Goal: Task Accomplishment & Management: Complete application form

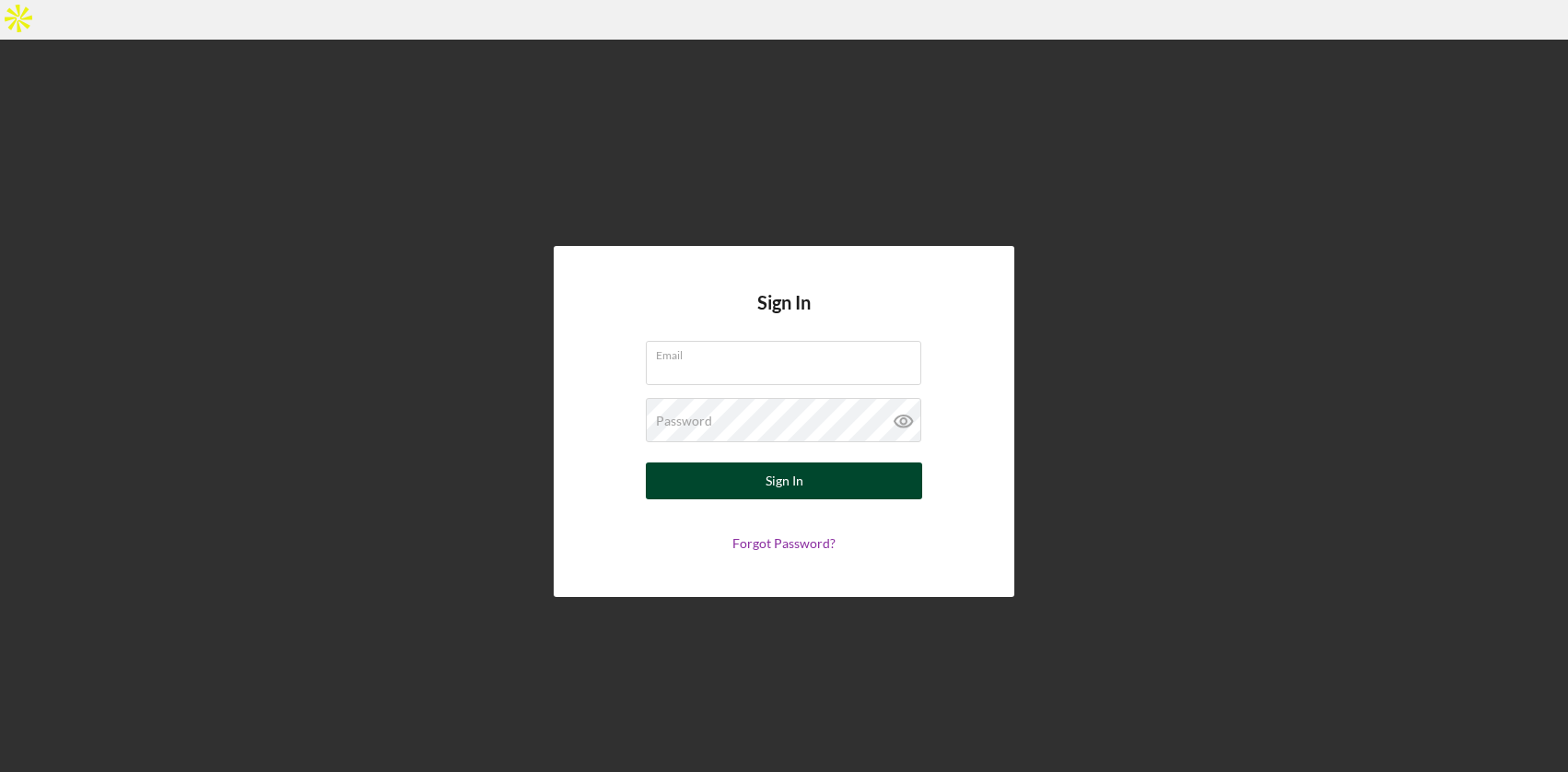
type input "[EMAIL_ADDRESS][DOMAIN_NAME]"
click at [787, 462] on div "Sign In" at bounding box center [784, 481] width 38 height 37
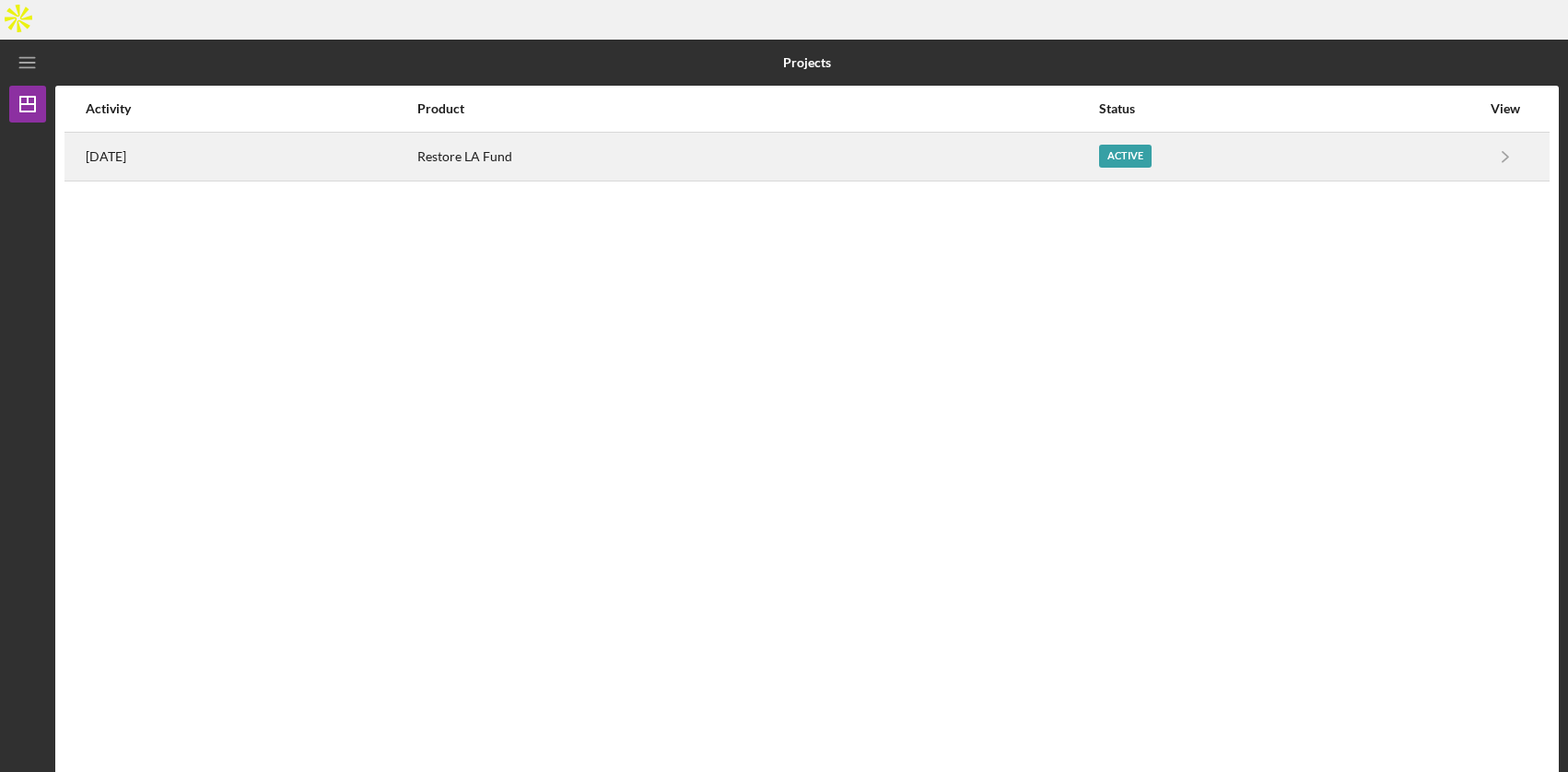
click at [925, 134] on div "Restore LA Fund" at bounding box center [758, 157] width 680 height 46
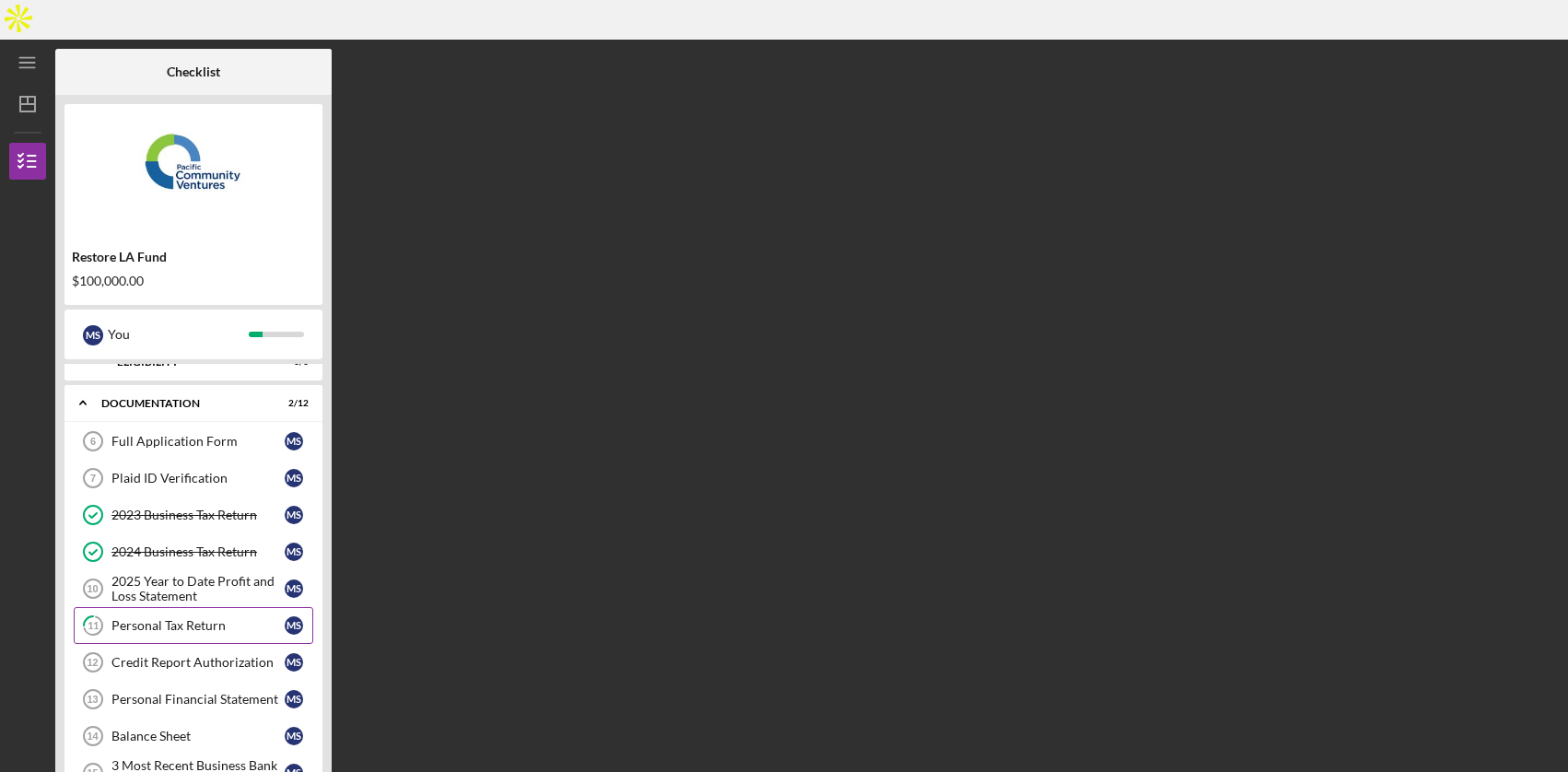
scroll to position [21, 0]
click at [230, 654] on div "Credit Report Authorization" at bounding box center [198, 662] width 174 height 15
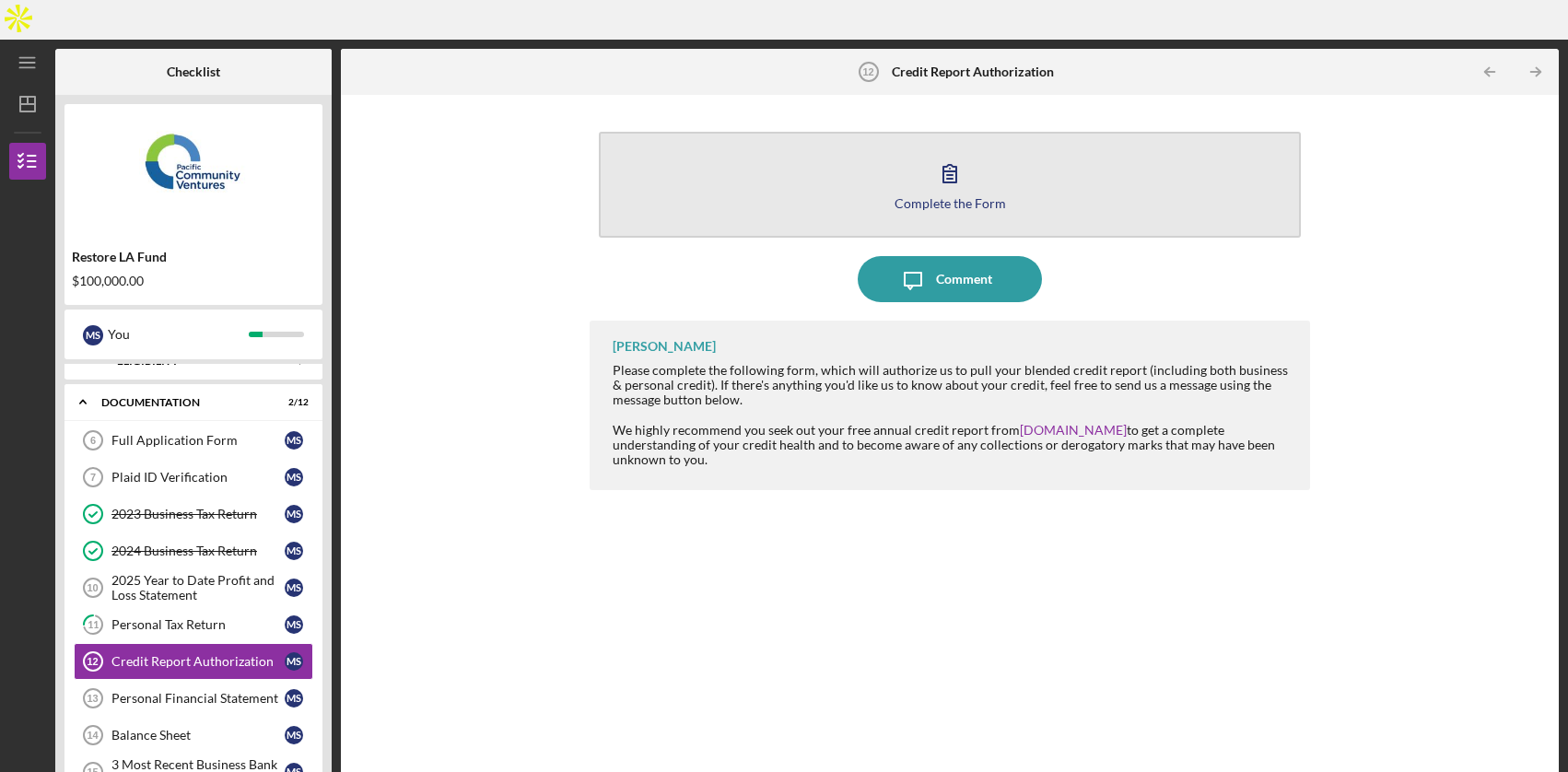
click at [978, 148] on button "Complete the Form Form" at bounding box center [949, 185] width 701 height 106
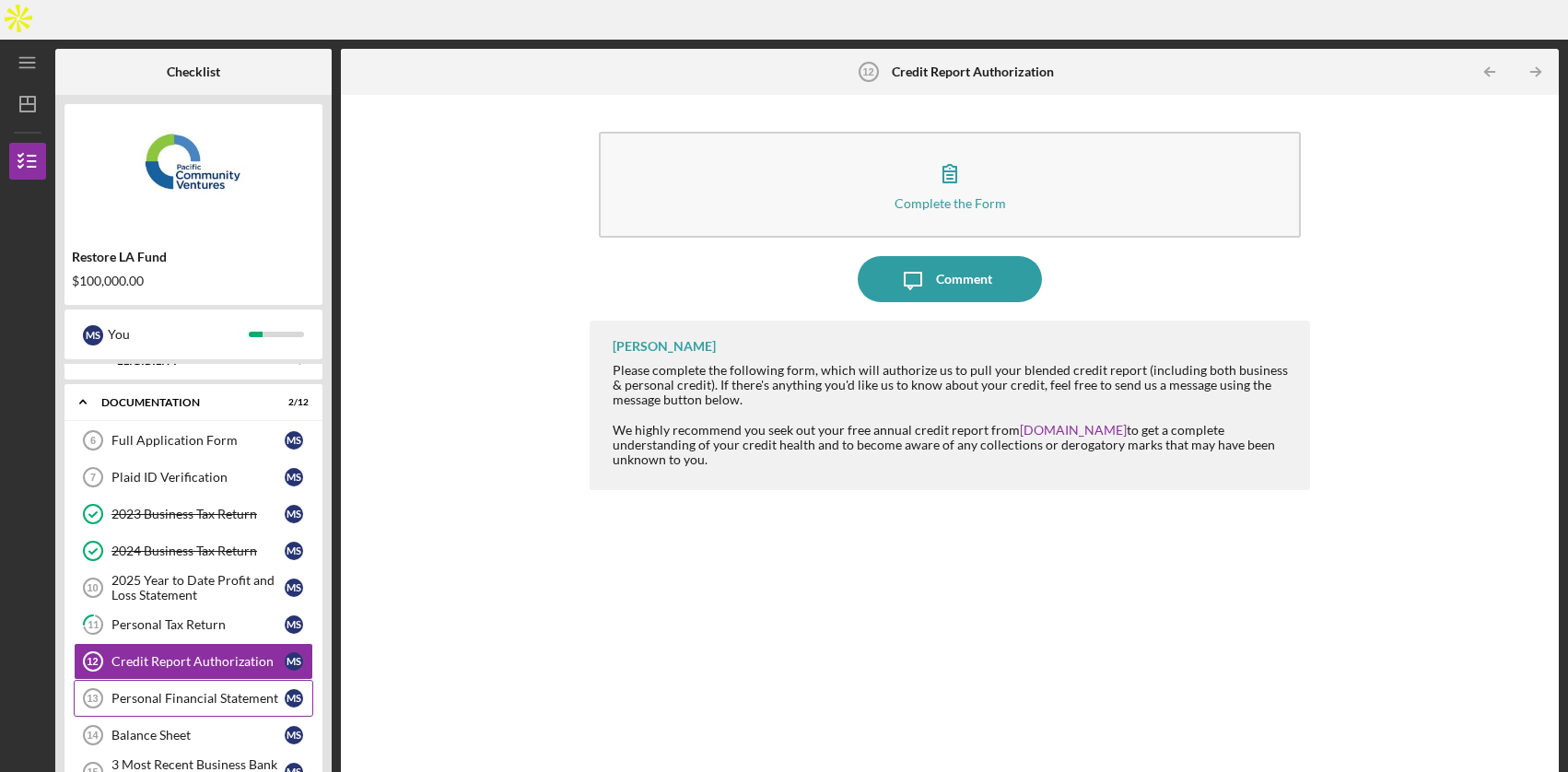
click at [201, 690] on div "Personal Financial Statement" at bounding box center [198, 698] width 174 height 15
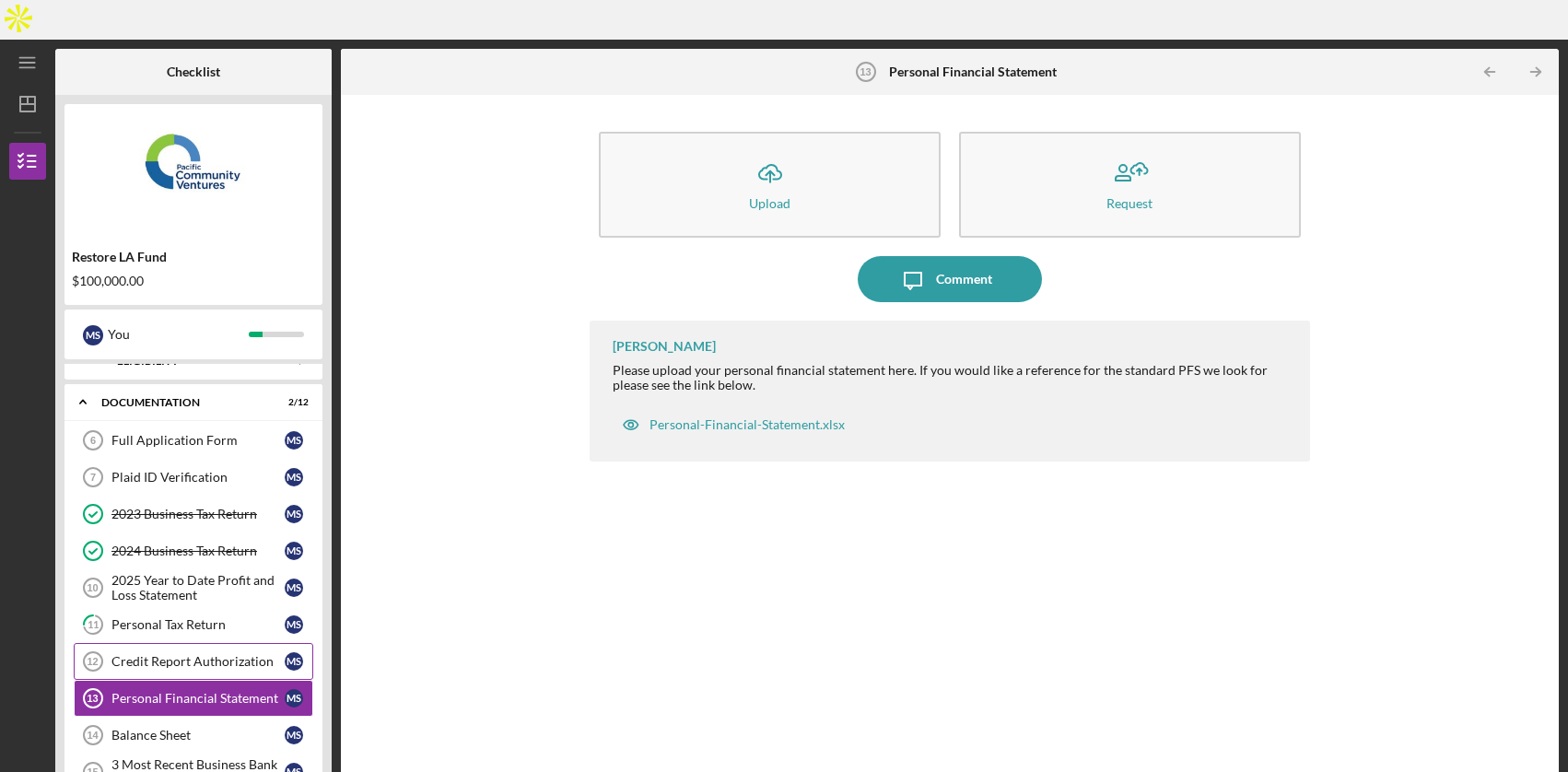
click at [191, 654] on div "Credit Report Authorization" at bounding box center [198, 662] width 174 height 15
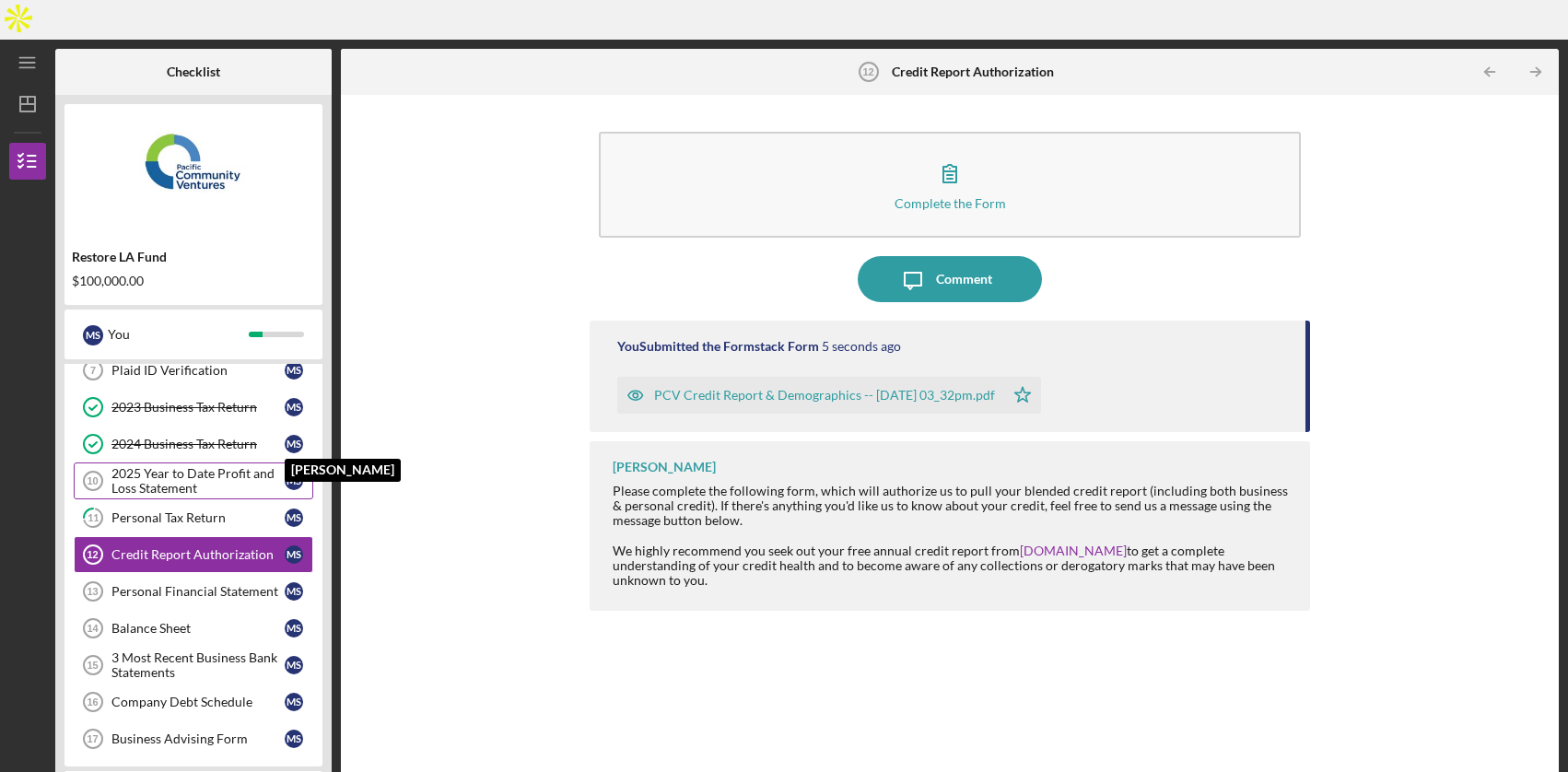
scroll to position [129, 0]
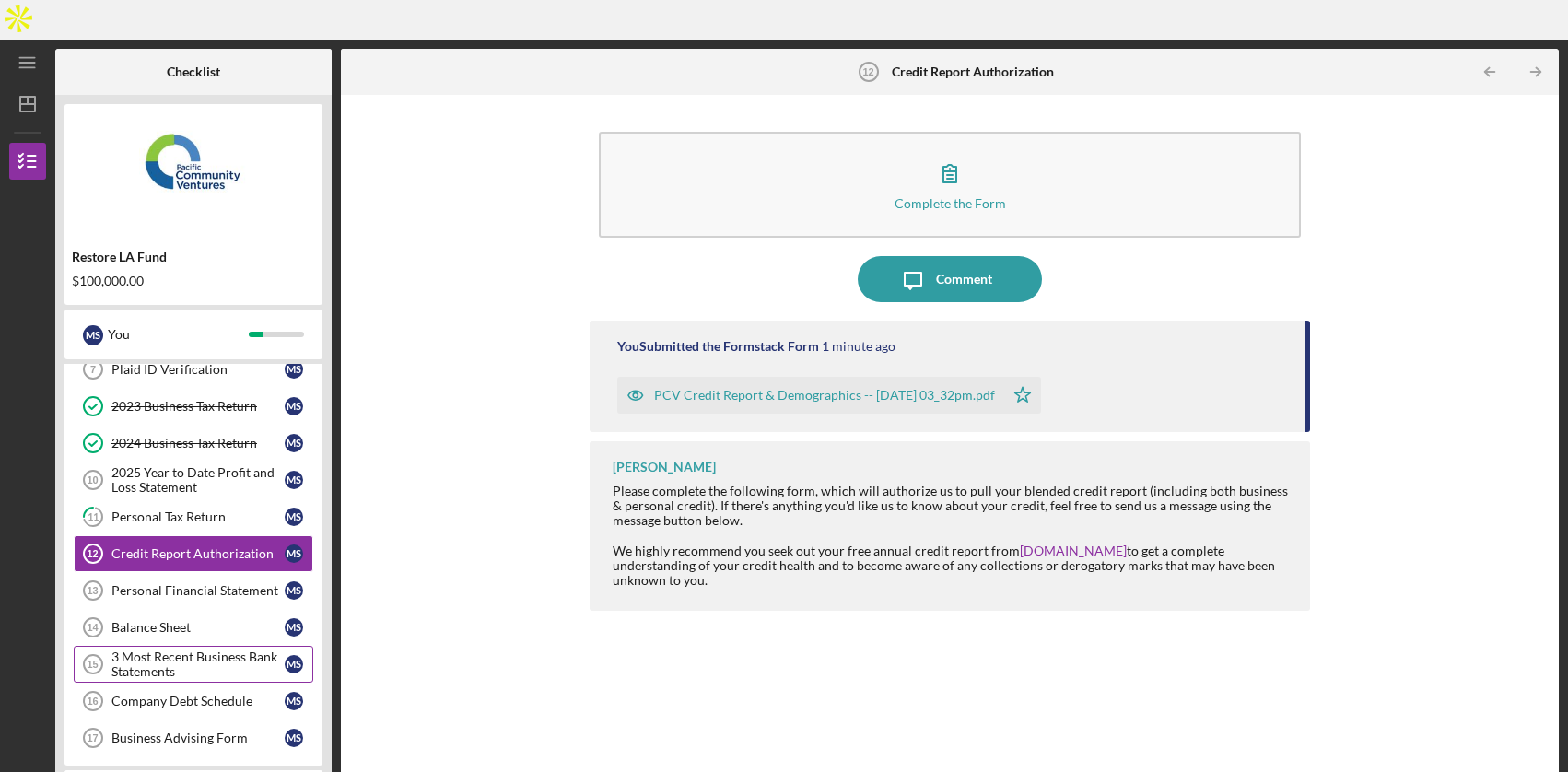
click at [173, 650] on div "3 Most Recent Business Bank Statements" at bounding box center [198, 664] width 174 height 30
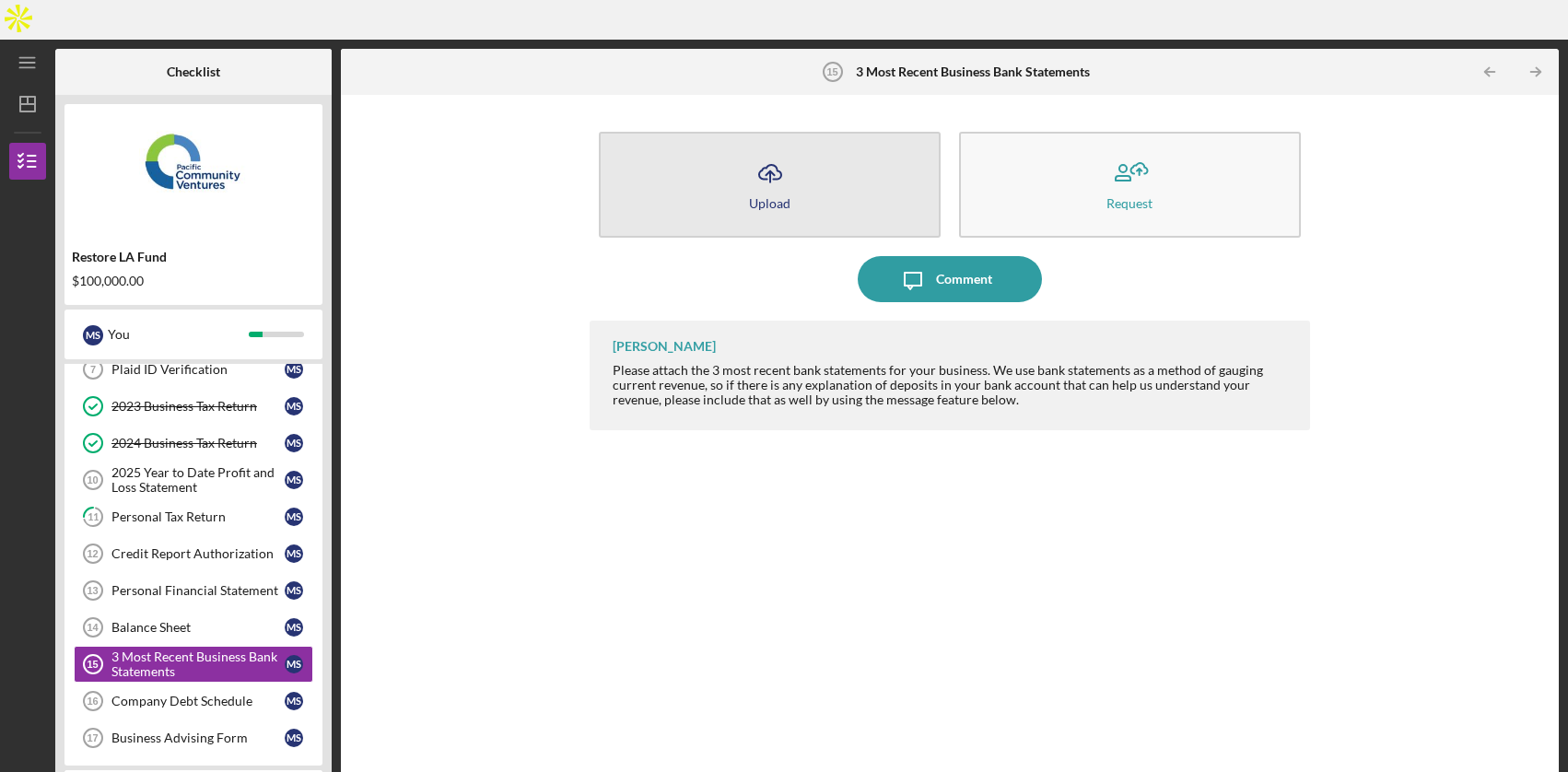
click at [760, 150] on icon "Icon/Upload" at bounding box center [771, 174] width 46 height 46
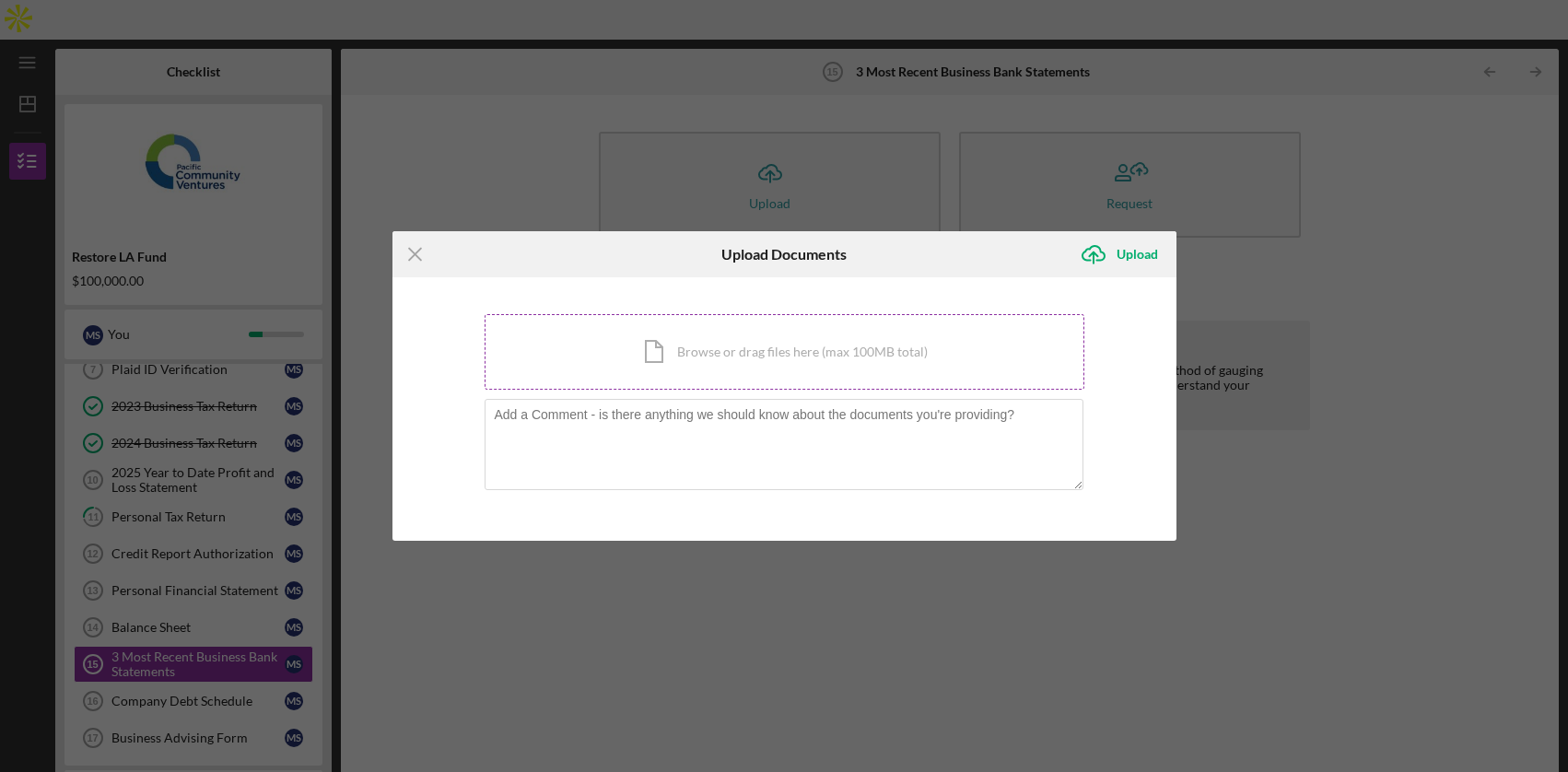
click at [666, 368] on div "Icon/Document Browse or drag files here (max 100MB total) Tap to choose files o…" at bounding box center [784, 351] width 600 height 75
click at [700, 350] on div "Icon/Document Browse or drag files here (max 100MB total) Tap to choose files o…" at bounding box center [784, 351] width 600 height 75
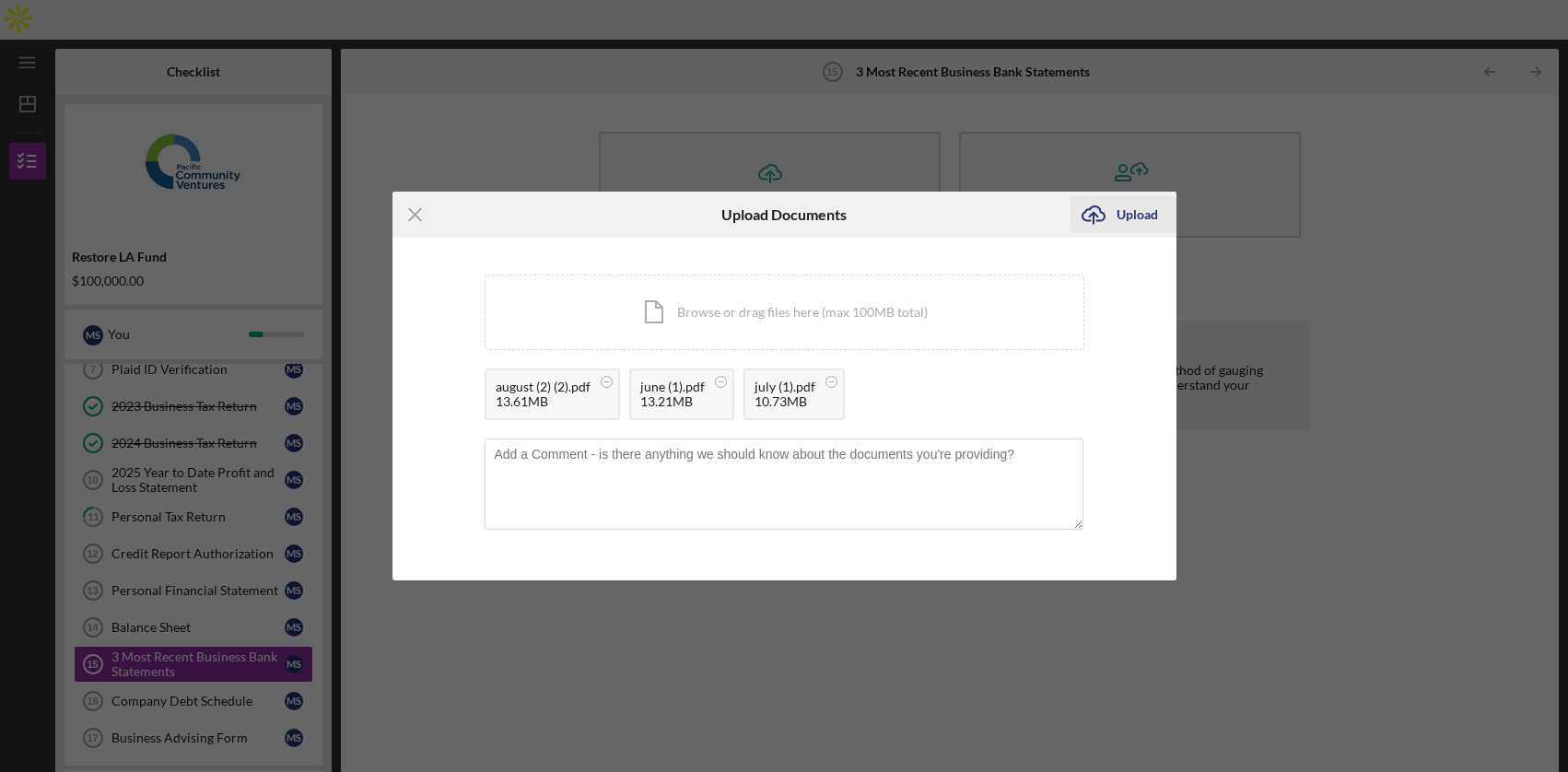
click at [1107, 219] on icon "Icon/Upload" at bounding box center [1094, 214] width 46 height 46
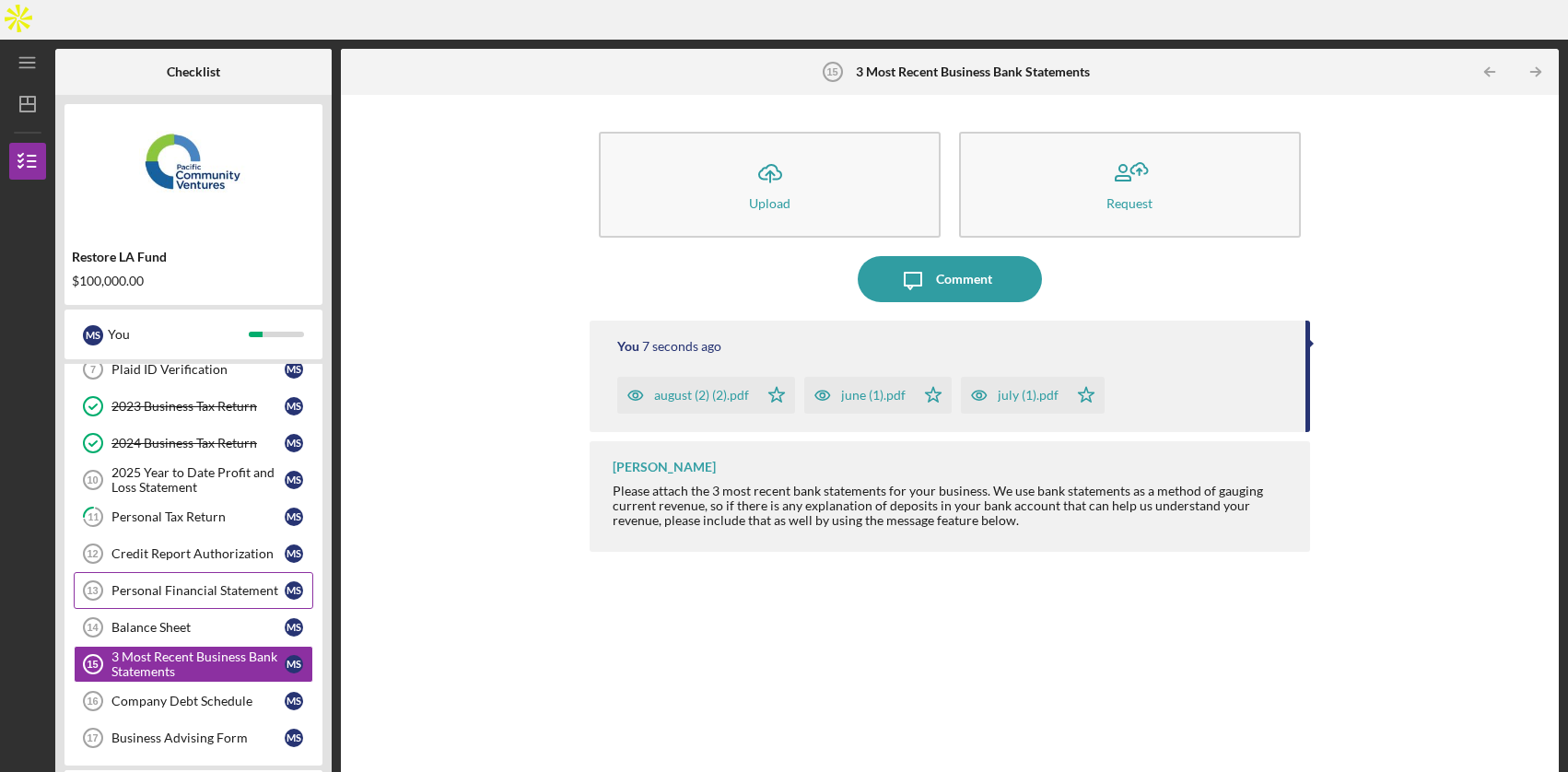
scroll to position [174, 0]
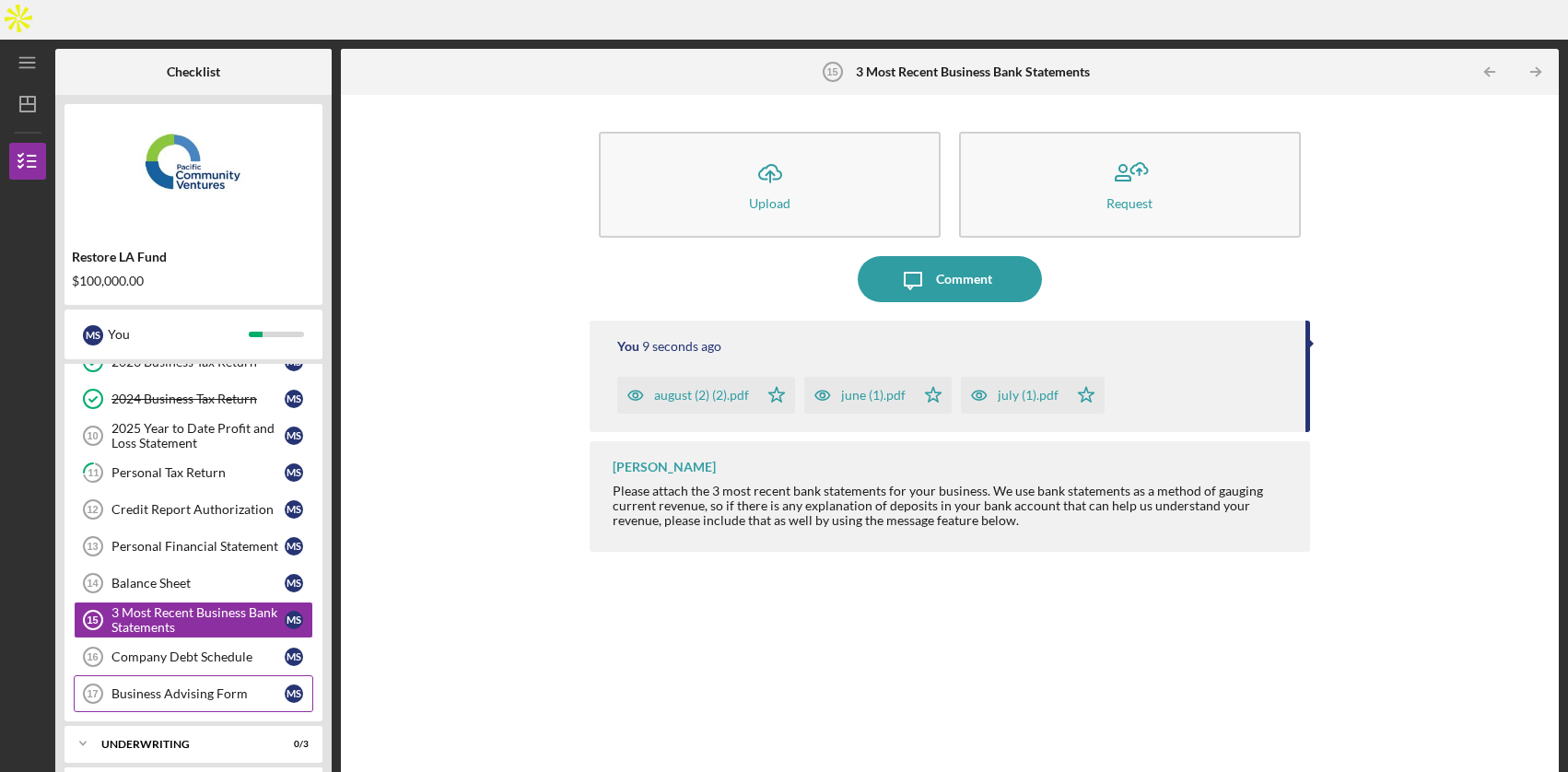
click at [193, 676] on link "Business Advising Form 17 Business Advising Form M S" at bounding box center [193, 694] width 240 height 37
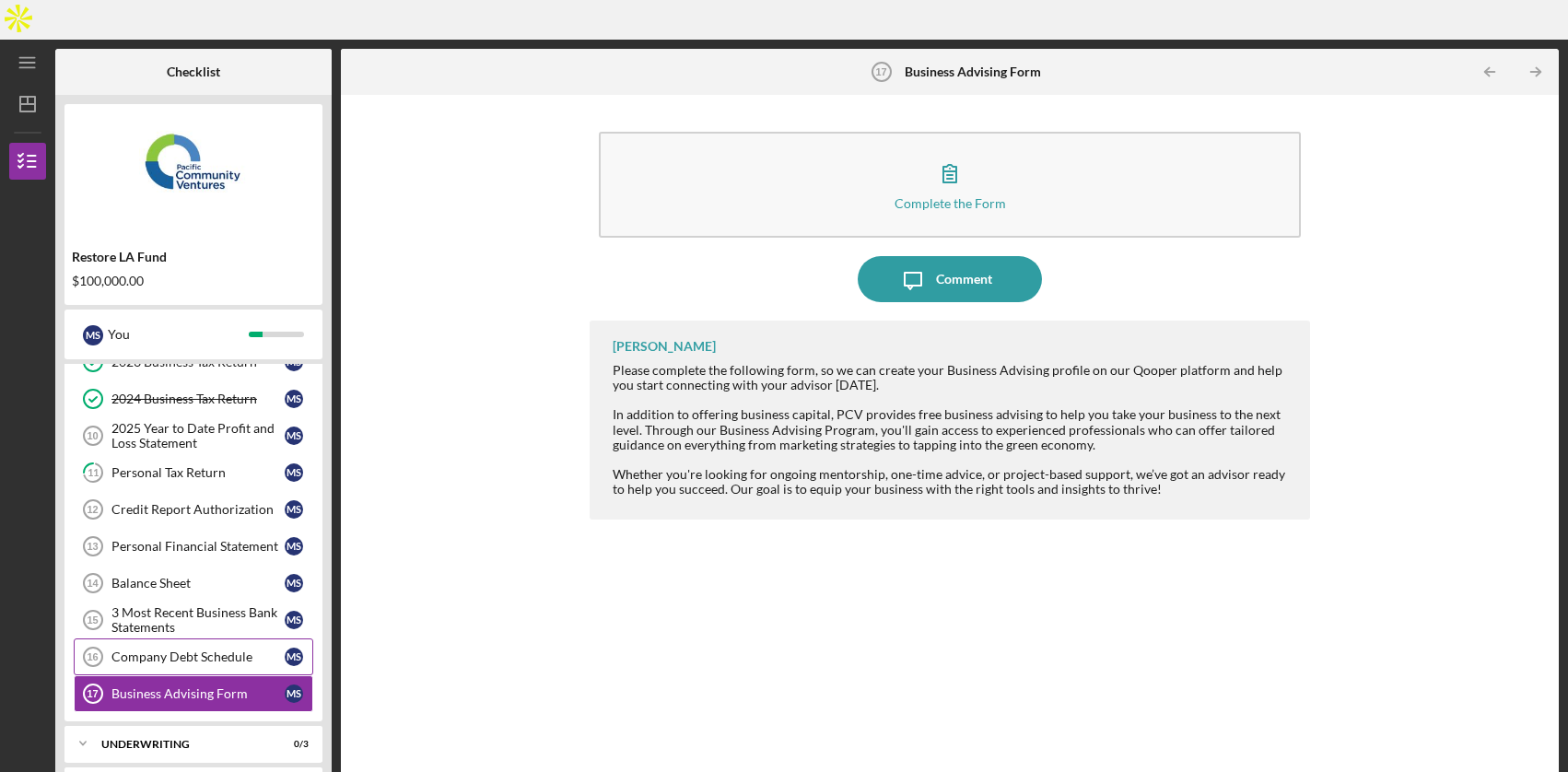
click at [140, 638] on link "Company Debt Schedule 16 Company Debt Schedule M S" at bounding box center [193, 657] width 240 height 37
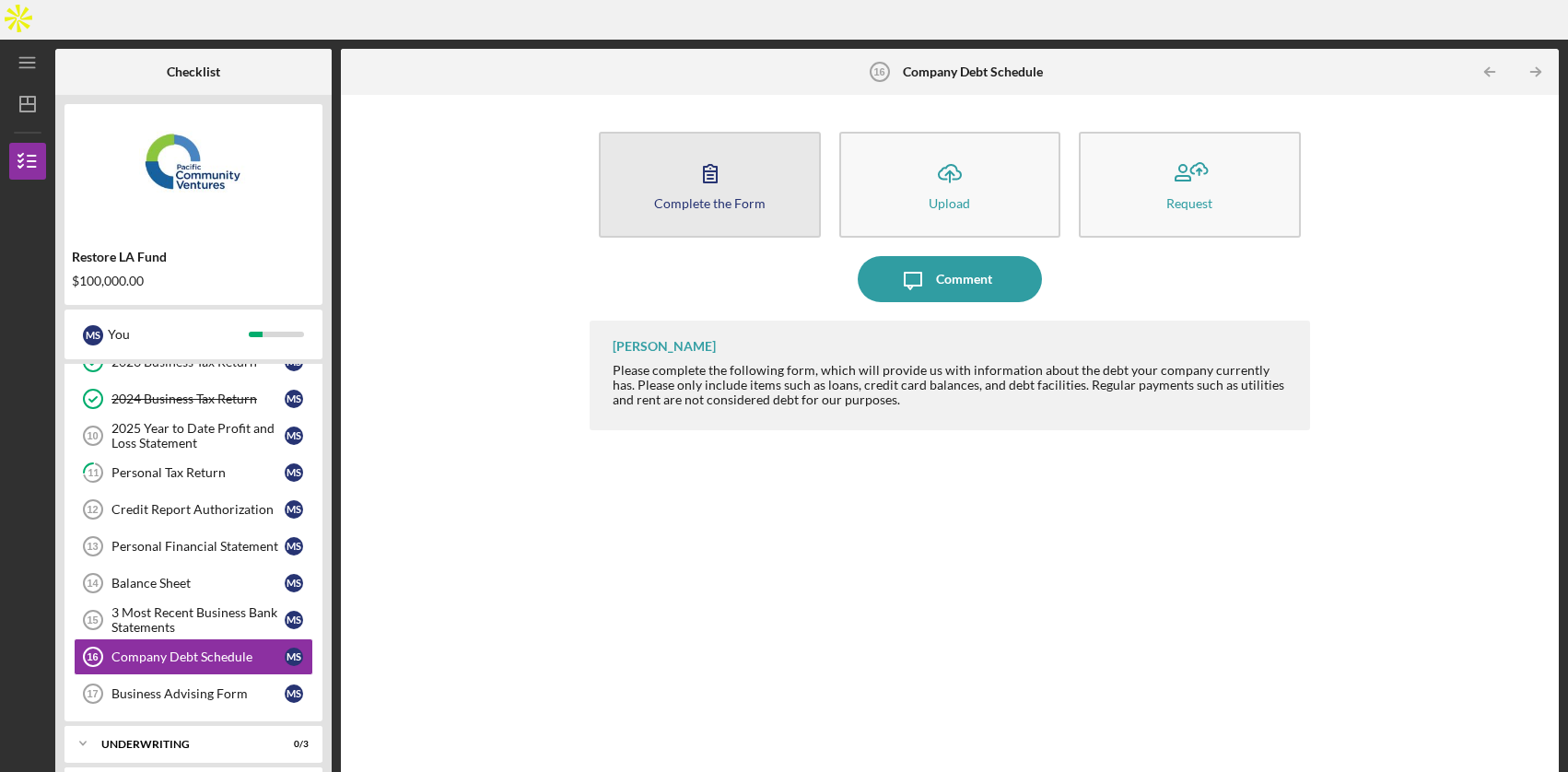
click at [771, 141] on button "Complete the Form Form" at bounding box center [709, 185] width 221 height 106
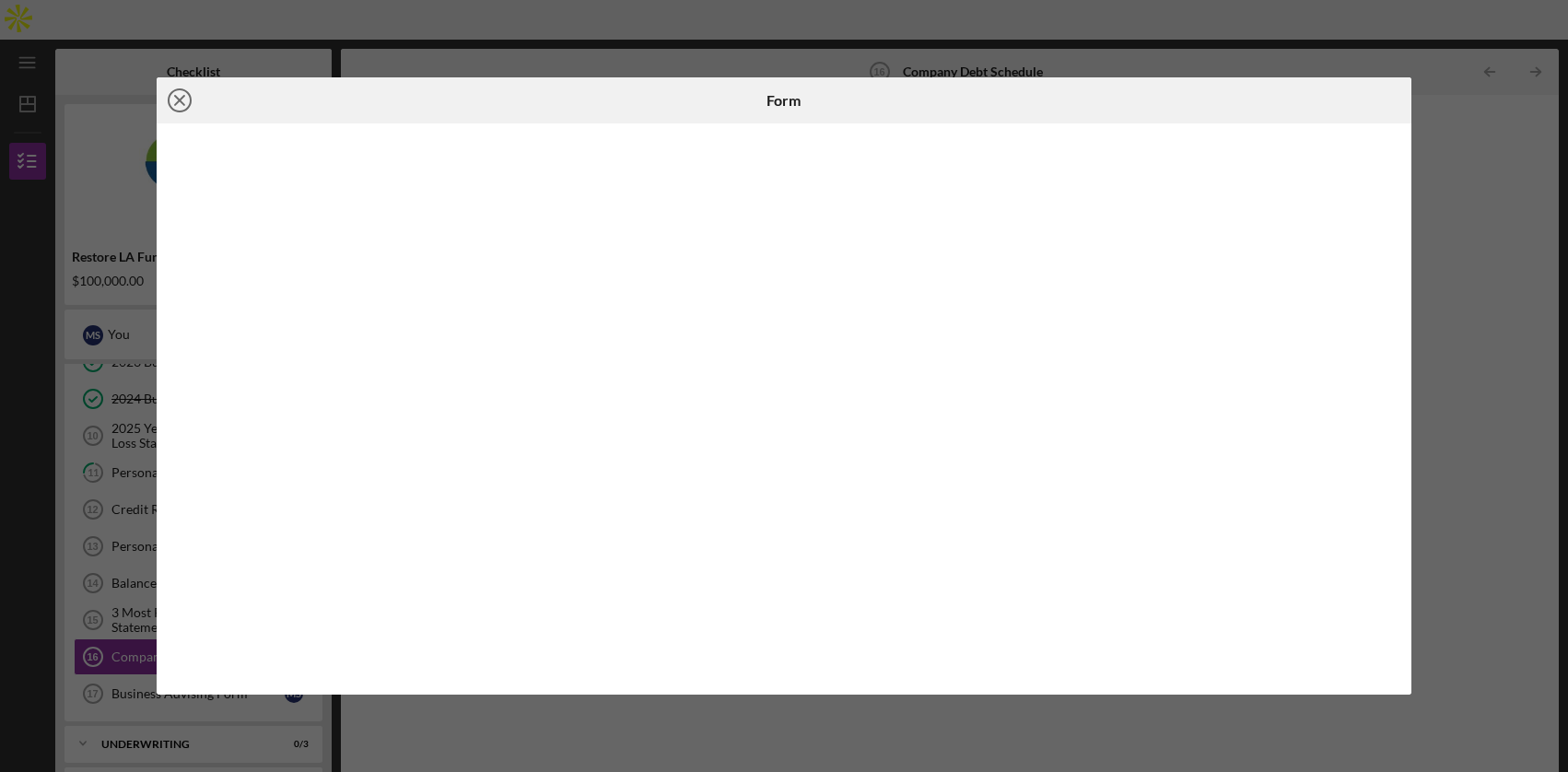
click at [178, 111] on circle at bounding box center [180, 100] width 22 height 22
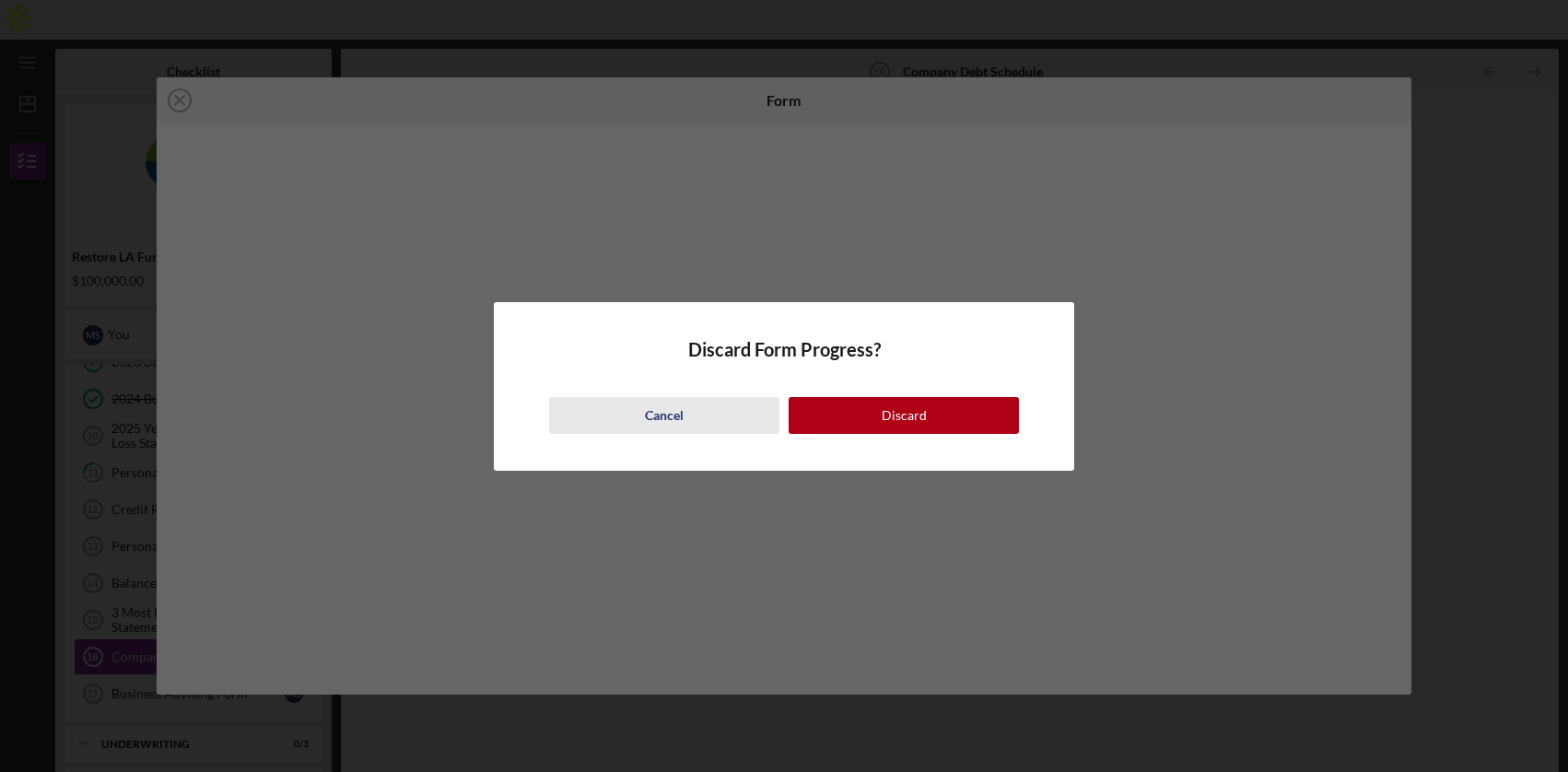
click at [698, 422] on button "Cancel" at bounding box center [665, 416] width 230 height 37
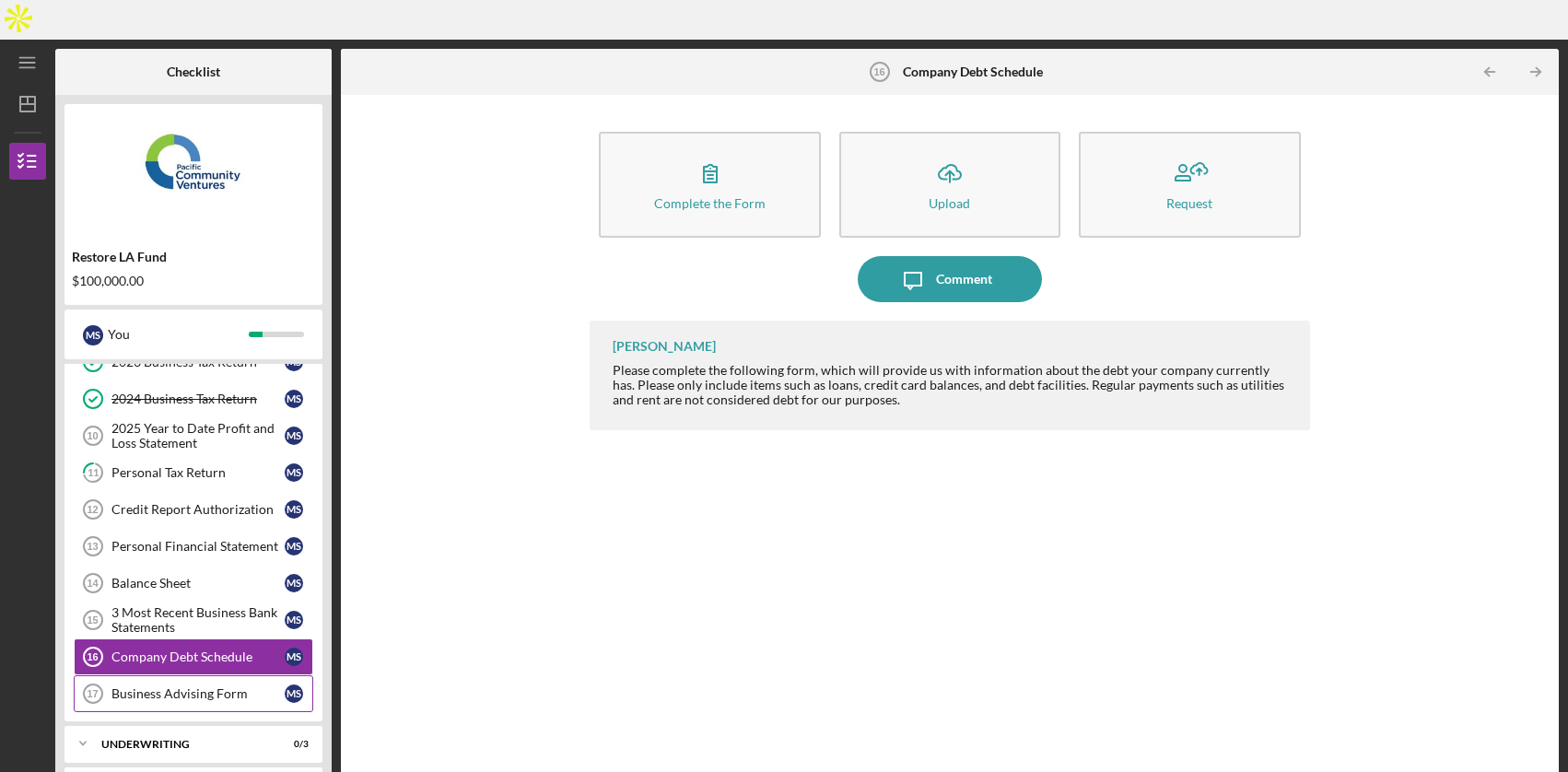
click at [215, 676] on link "Business Advising Form 17 Business Advising Form M S" at bounding box center [193, 694] width 240 height 37
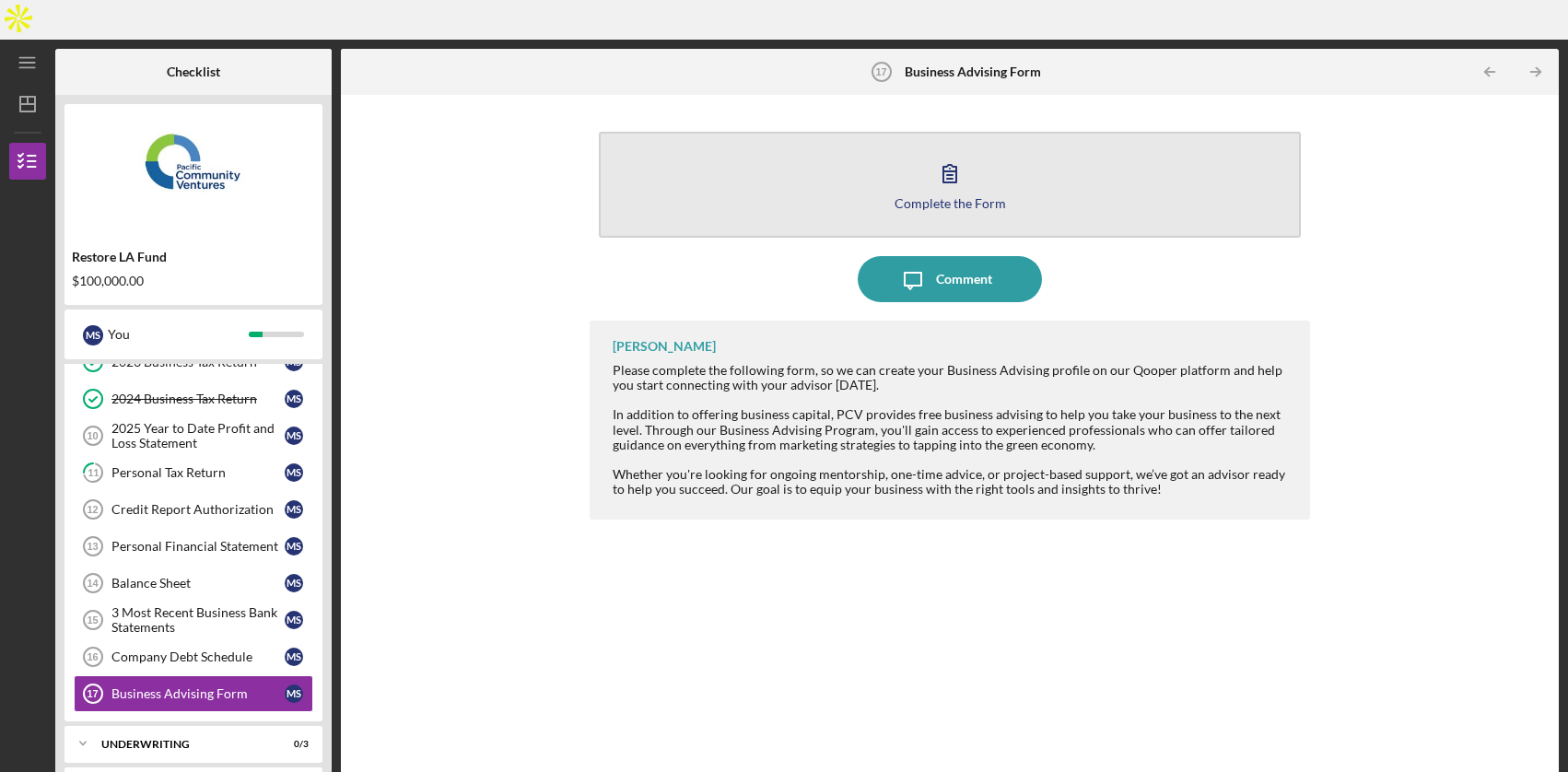
click at [1019, 137] on button "Complete the Form Form" at bounding box center [949, 185] width 701 height 106
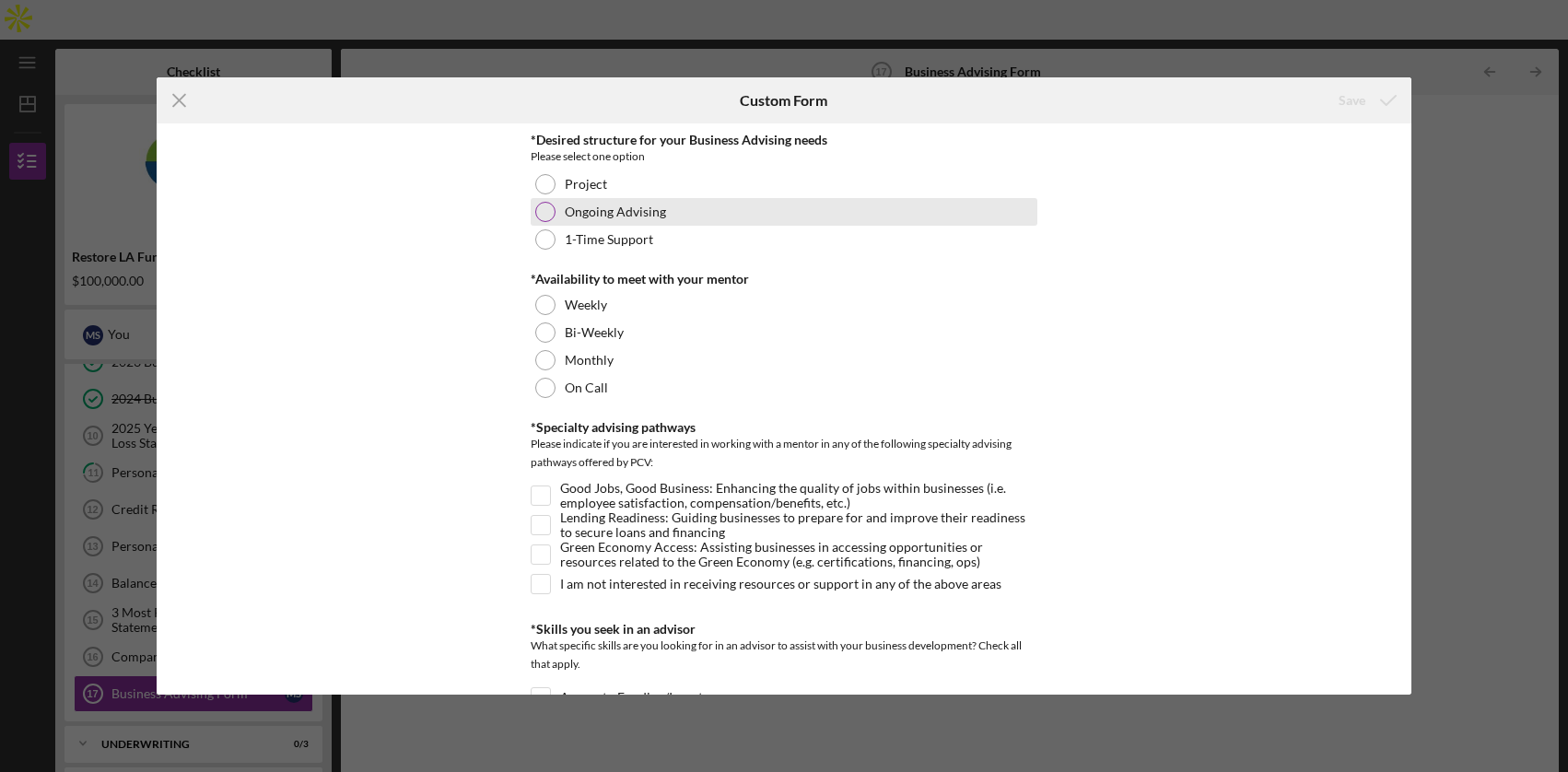
click at [544, 212] on div at bounding box center [546, 212] width 20 height 20
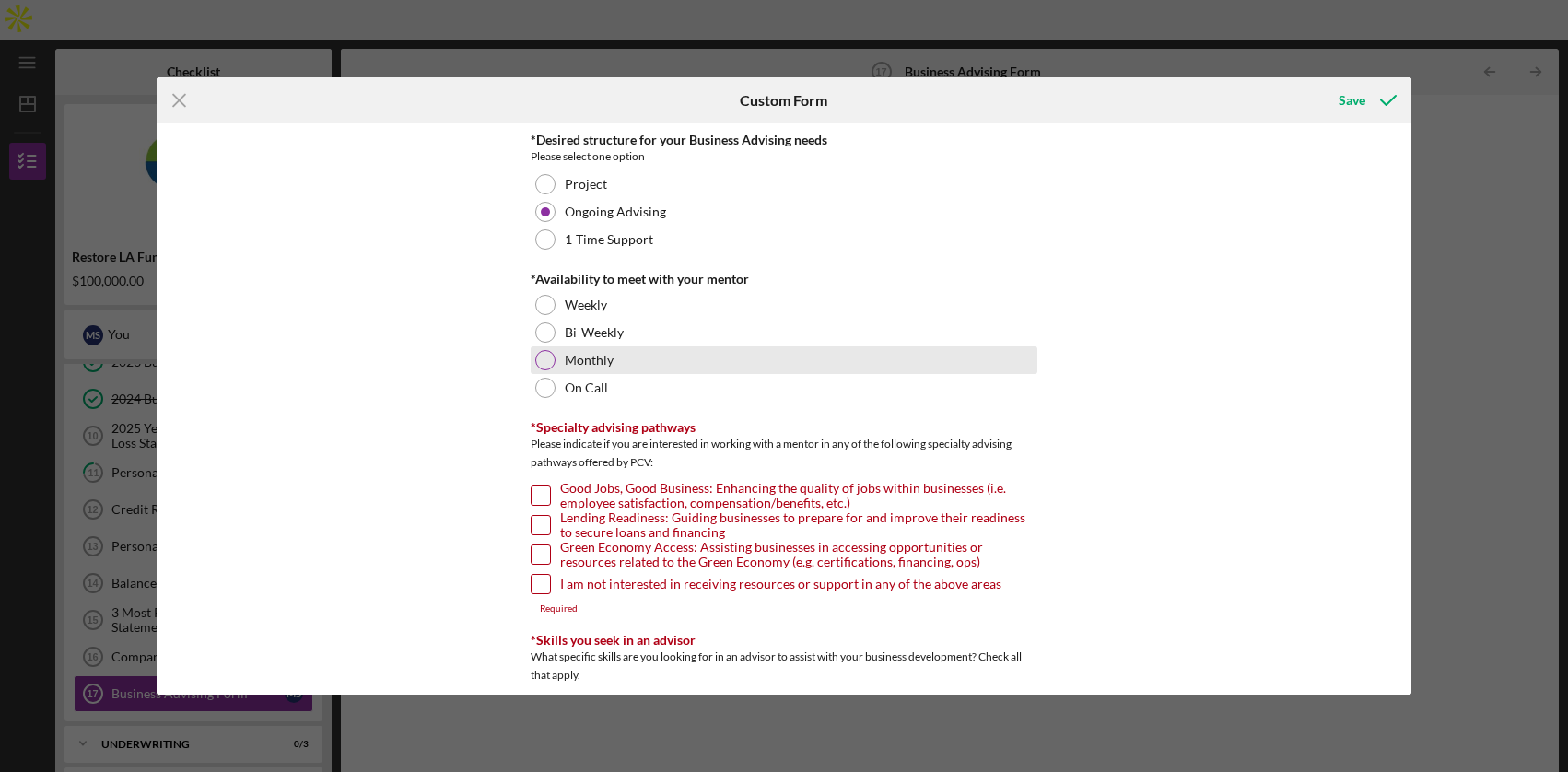
click at [546, 353] on div at bounding box center [546, 360] width 20 height 20
click at [540, 493] on input "Good Jobs, Good Business: Enhancing the quality of jobs within businesses (i.e.…" at bounding box center [541, 495] width 19 height 19
checkbox input "true"
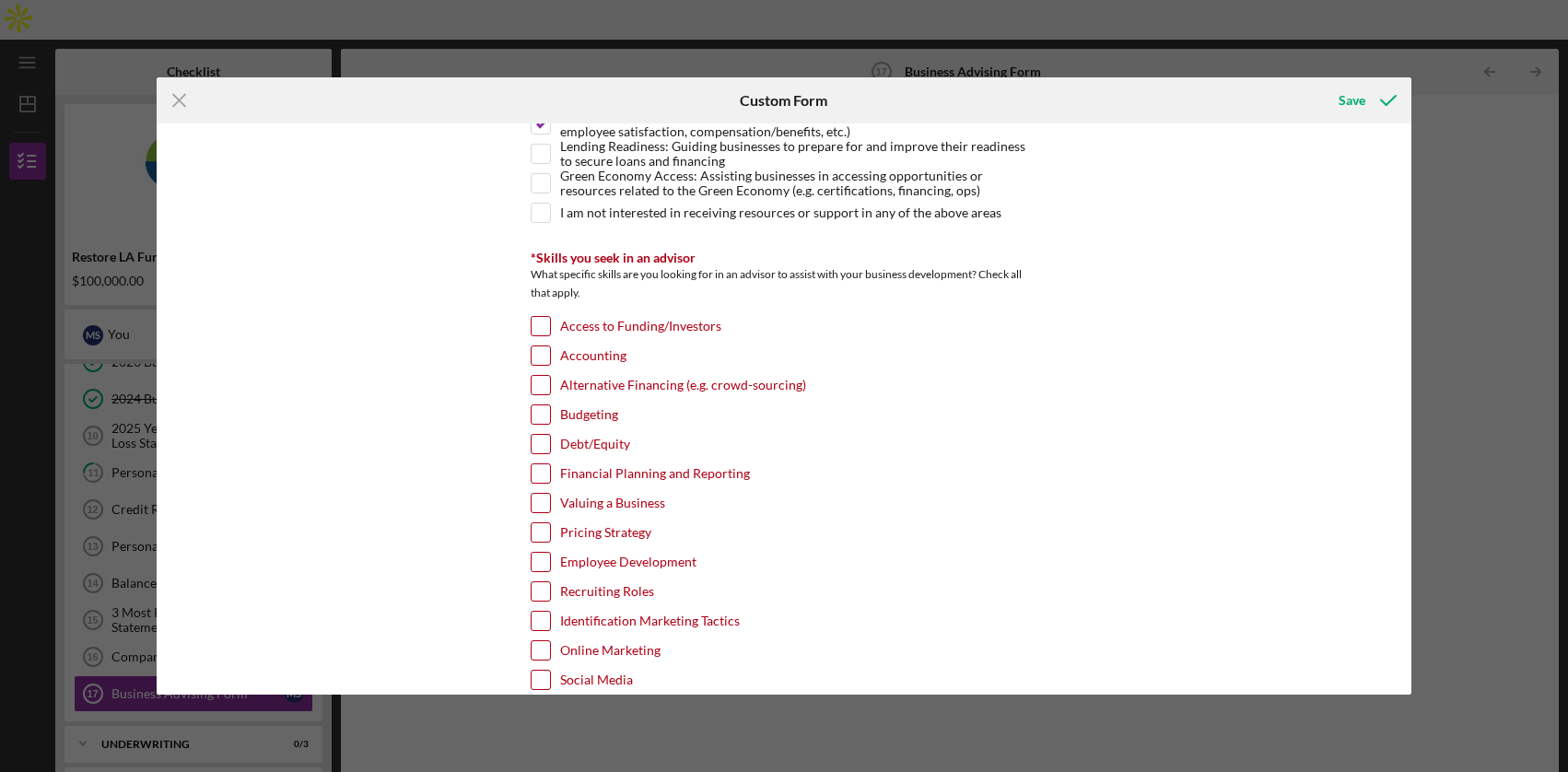
scroll to position [417, 0]
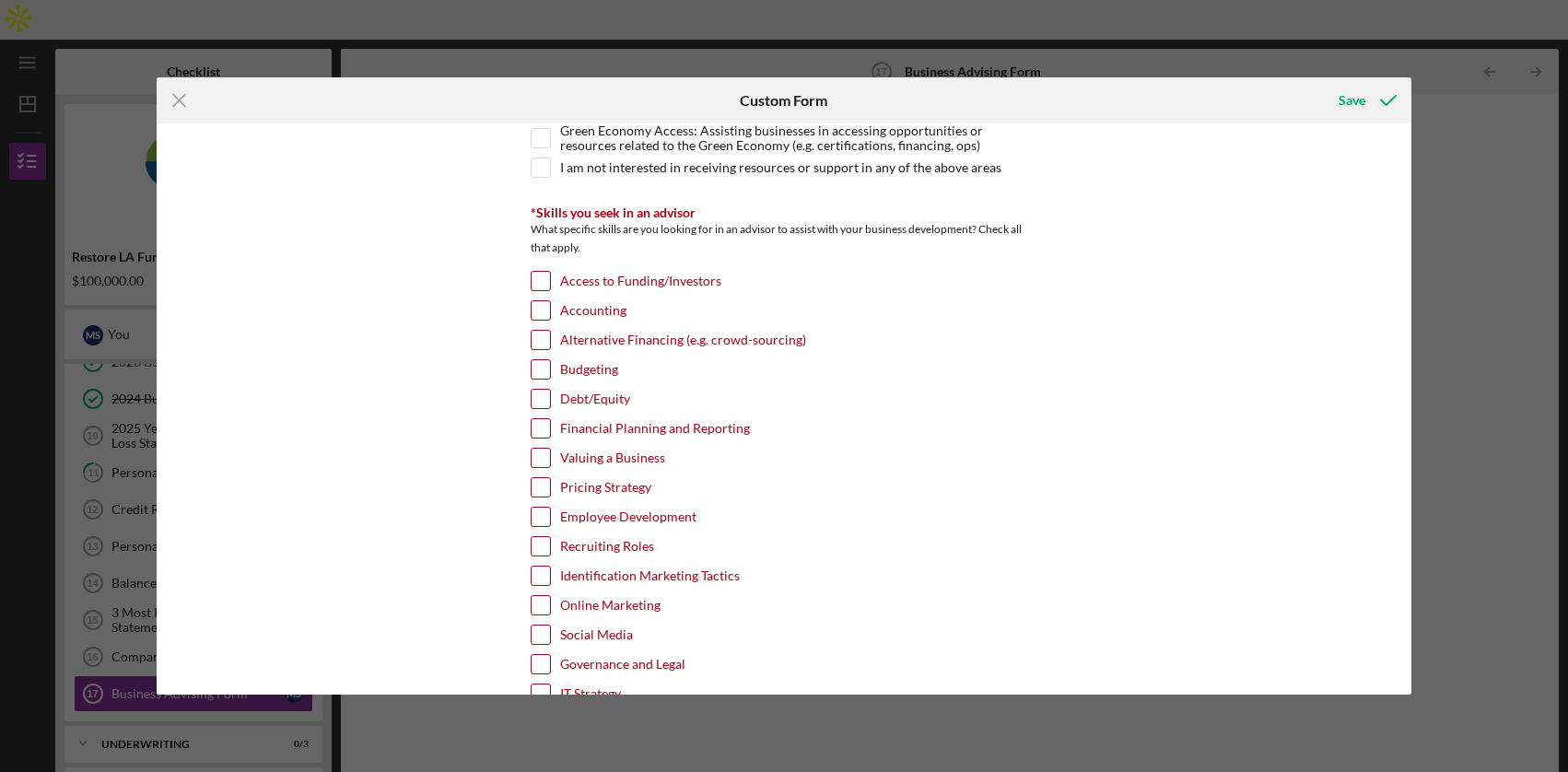
click at [538, 460] on input "Valuing a Business" at bounding box center [541, 457] width 19 height 19
checkbox input "true"
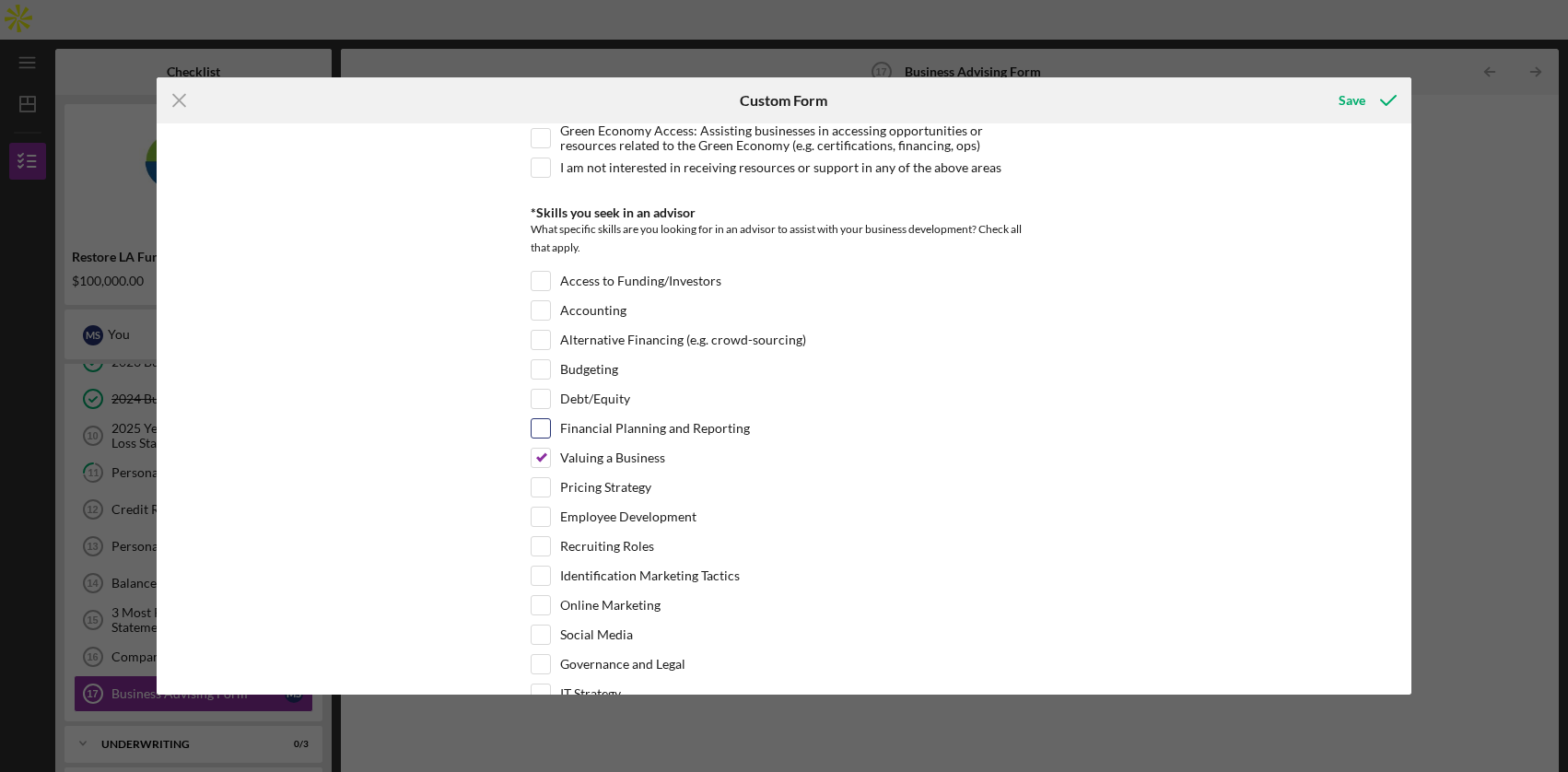
click at [546, 440] on div "Financial Planning and Reporting" at bounding box center [784, 433] width 507 height 30
click at [544, 429] on input "Financial Planning and Reporting" at bounding box center [541, 429] width 19 height 19
checkbox input "true"
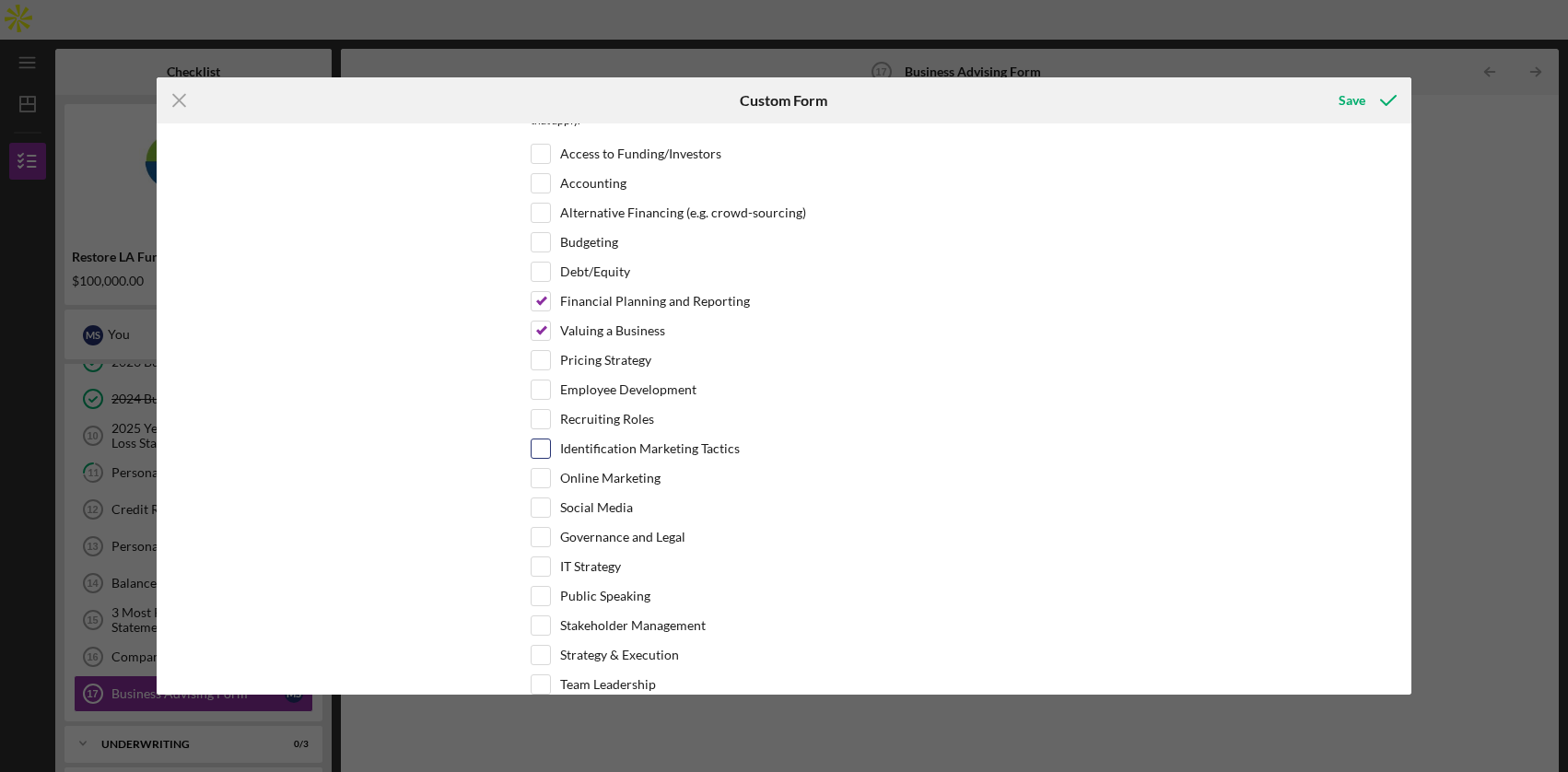
scroll to position [545, 0]
click at [542, 480] on input "Online Marketing" at bounding box center [541, 477] width 19 height 19
checkbox input "true"
click at [541, 507] on input "Social Media" at bounding box center [541, 507] width 19 height 19
checkbox input "true"
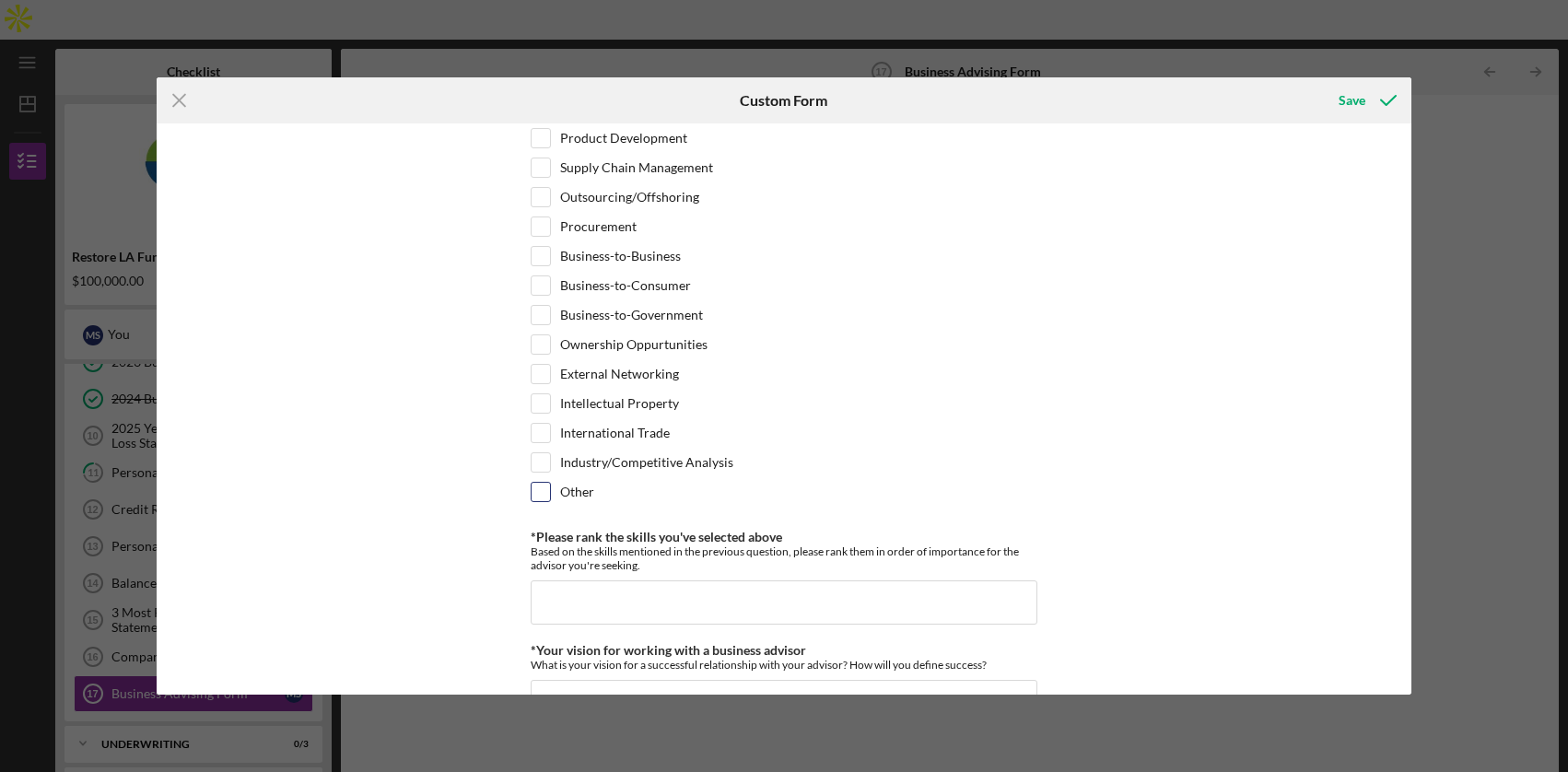
scroll to position [1293, 0]
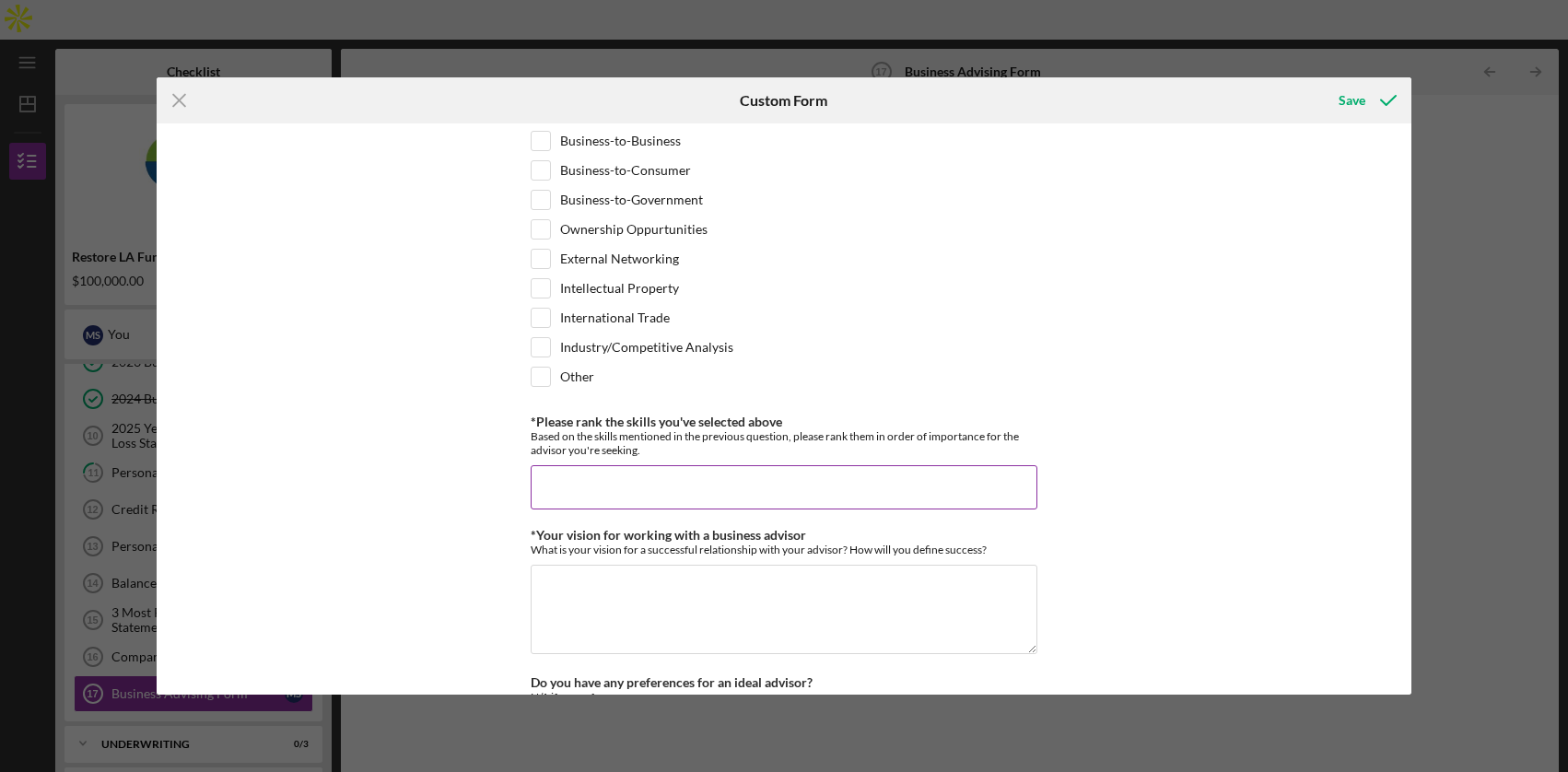
click at [648, 489] on input "*Please rank the skills you've selected above" at bounding box center [784, 487] width 507 height 45
type input "I would like to learn social media"
click at [688, 598] on textarea "*Your vision for working with a business advisor" at bounding box center [784, 608] width 507 height 88
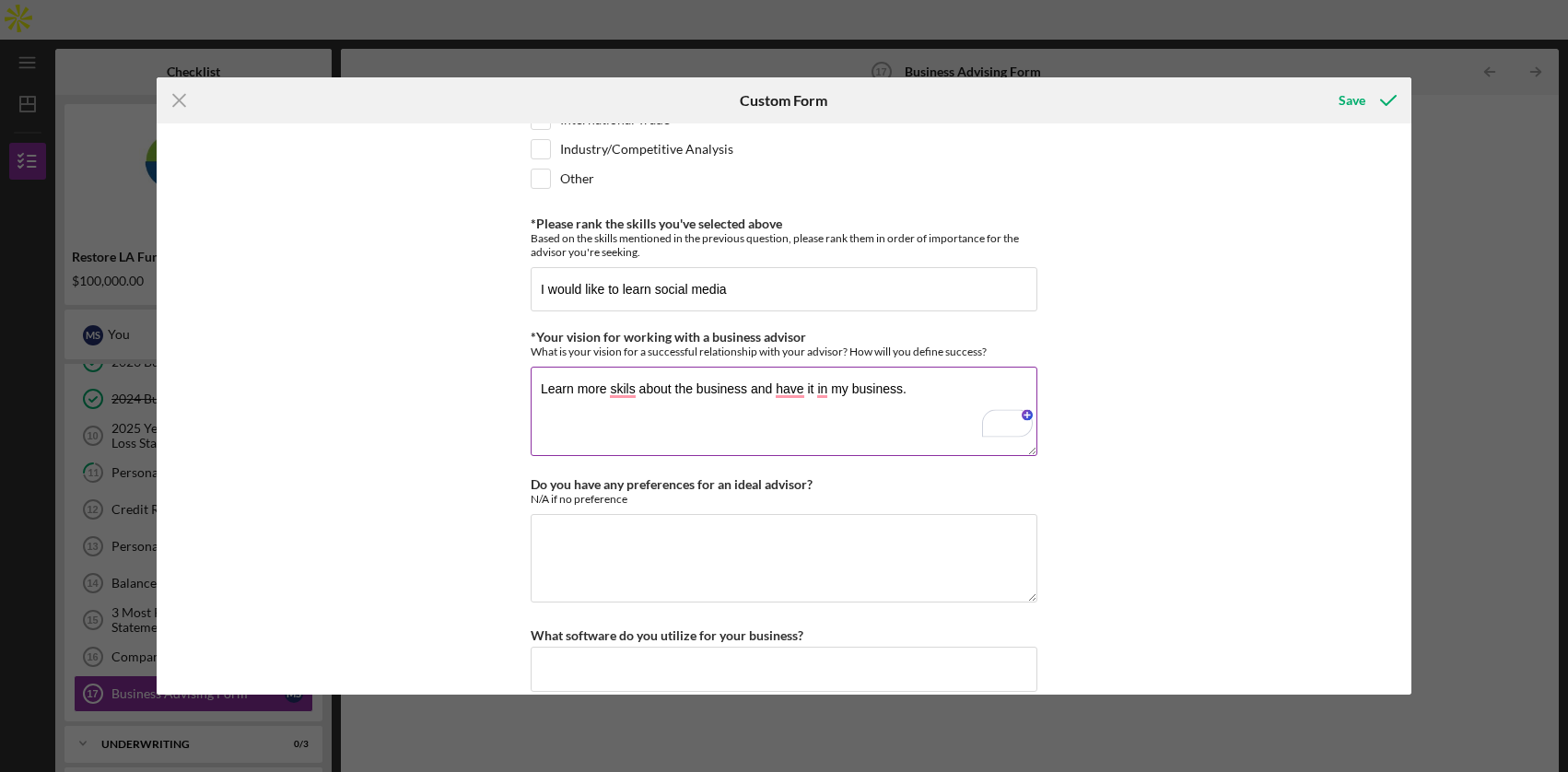
scroll to position [1514, 0]
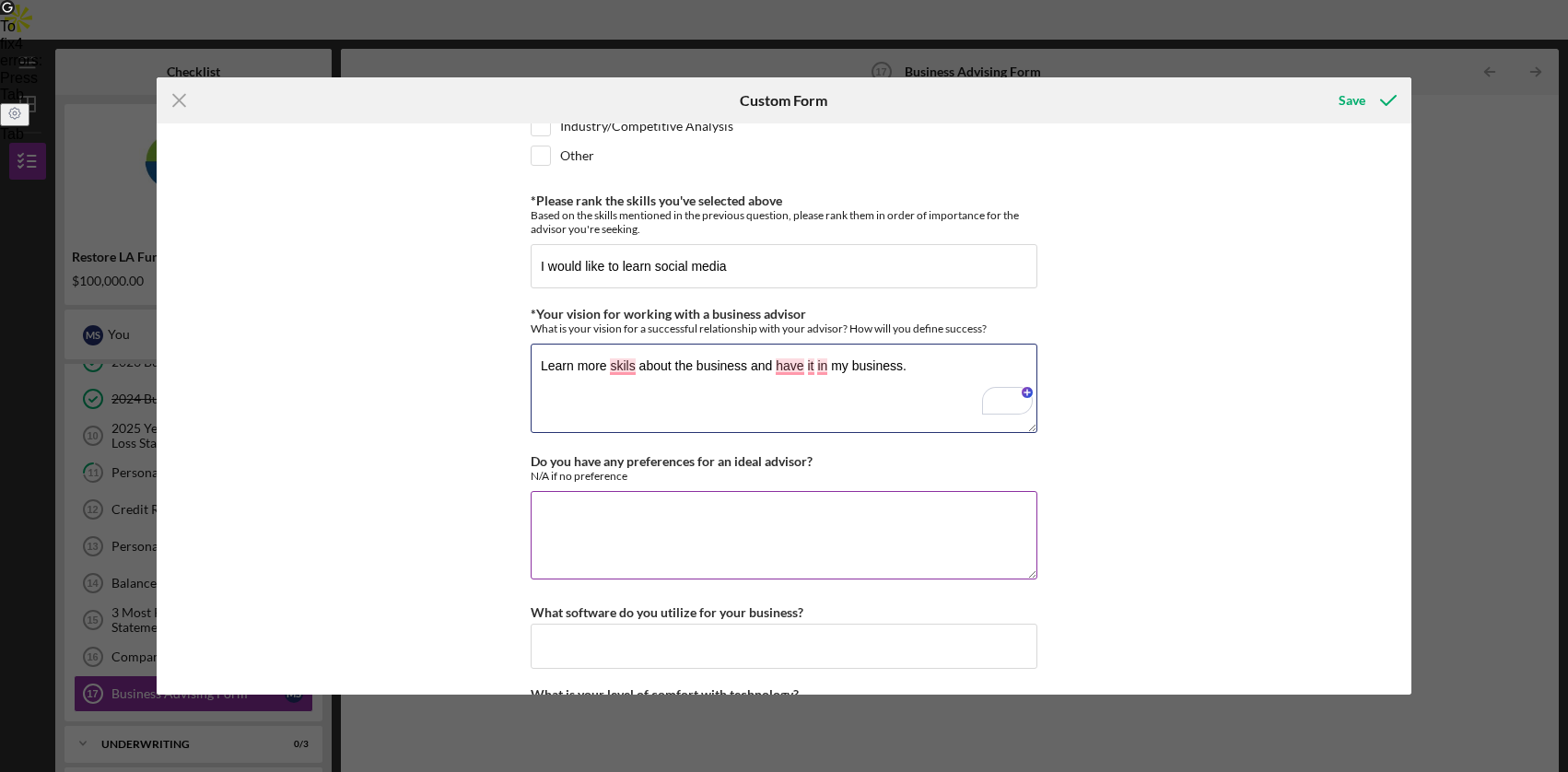
type textarea "Learn more skils about the business and have it in my business."
click at [694, 521] on textarea "Do you have any preferences for an ideal advisor?" at bounding box center [784, 534] width 507 height 88
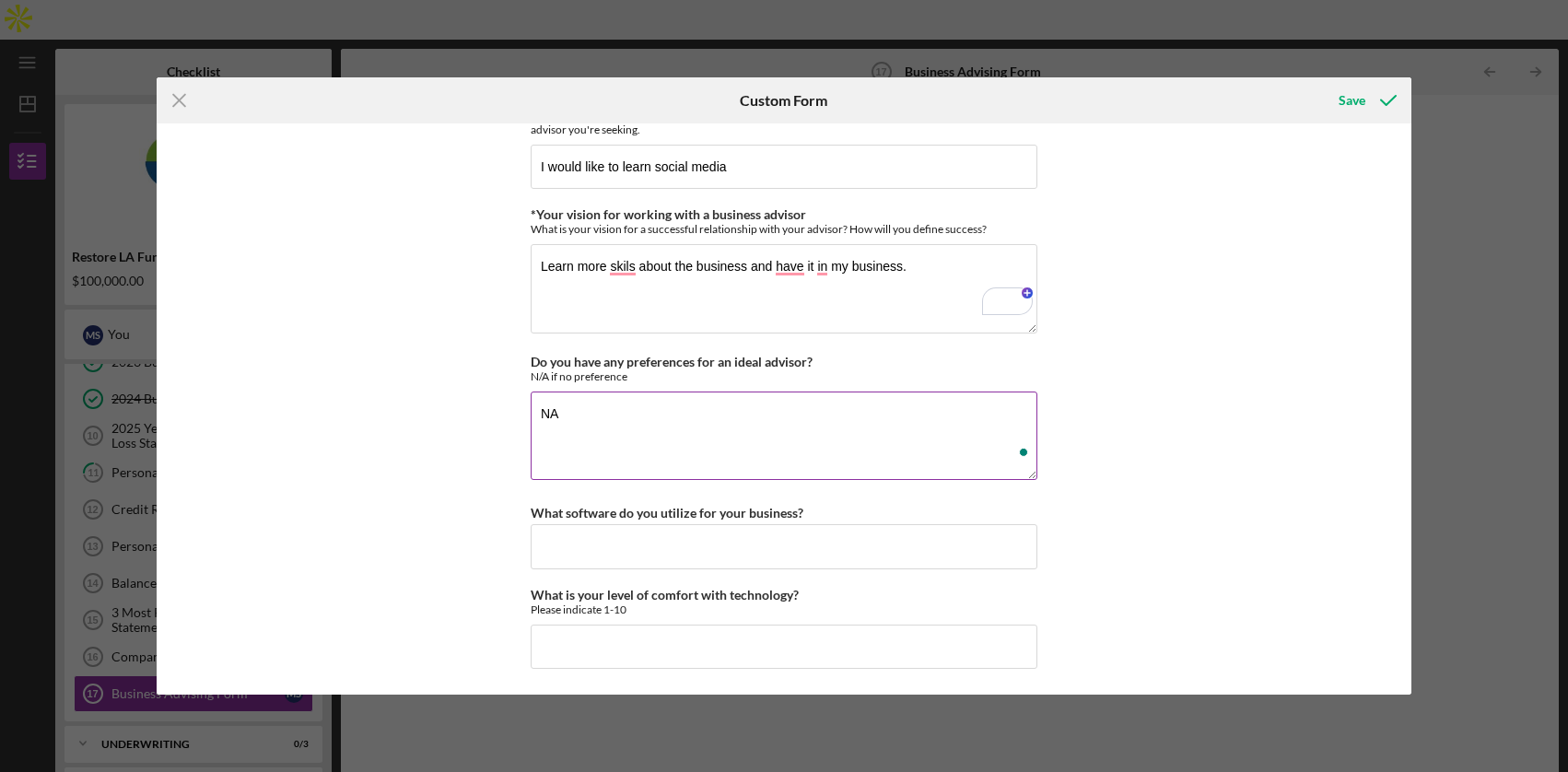
scroll to position [1614, 0]
type textarea "NA"
click at [673, 549] on input "What software do you utilize for your business?" at bounding box center [784, 547] width 507 height 45
click at [658, 649] on input "What is your level of comfort with technology?" at bounding box center [784, 647] width 507 height 45
type input "2"
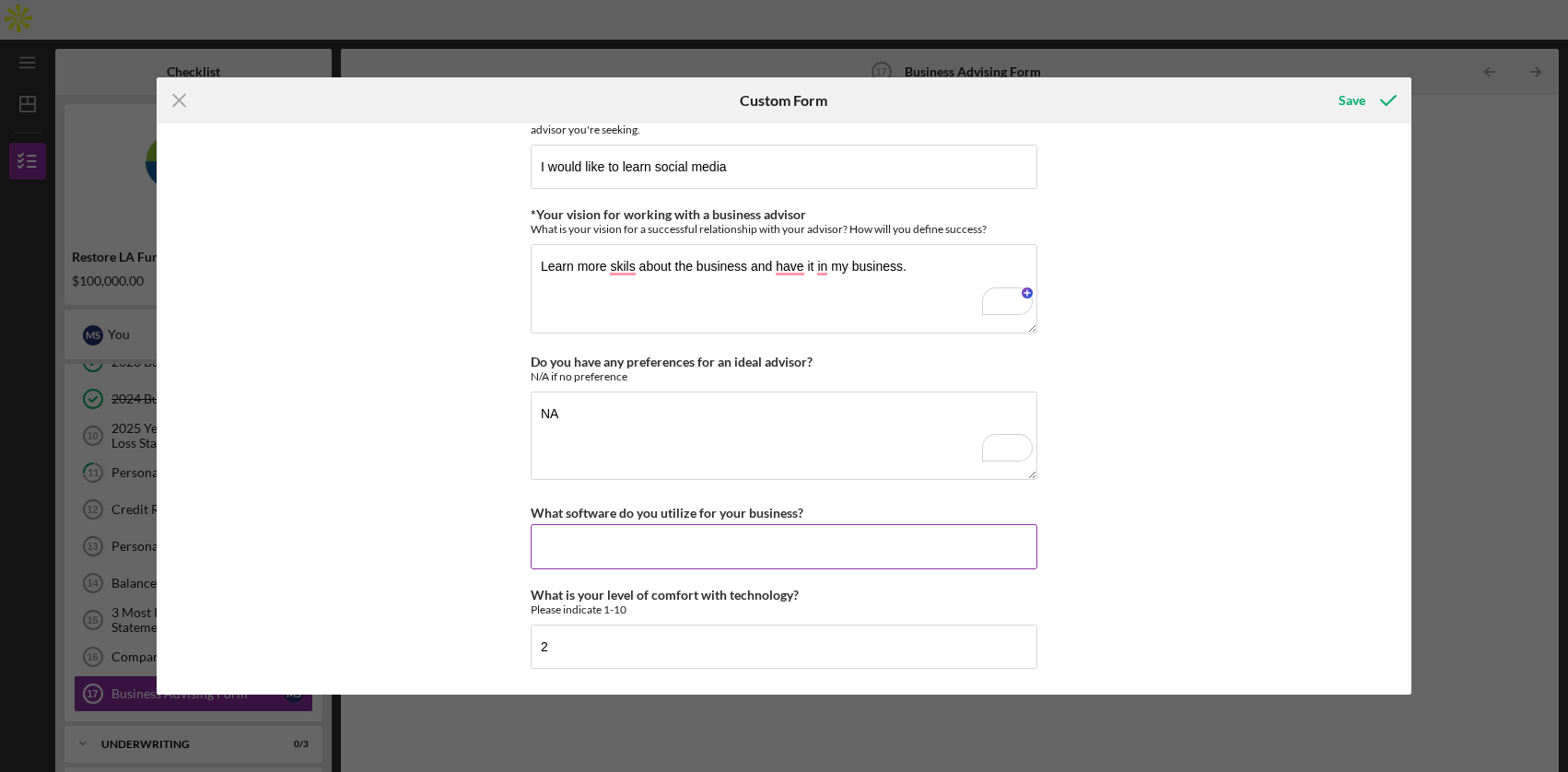
click at [583, 535] on input "What software do you utilize for your business?" at bounding box center [784, 547] width 507 height 45
type input "None"
click at [1377, 116] on icon "submit" at bounding box center [1389, 100] width 46 height 46
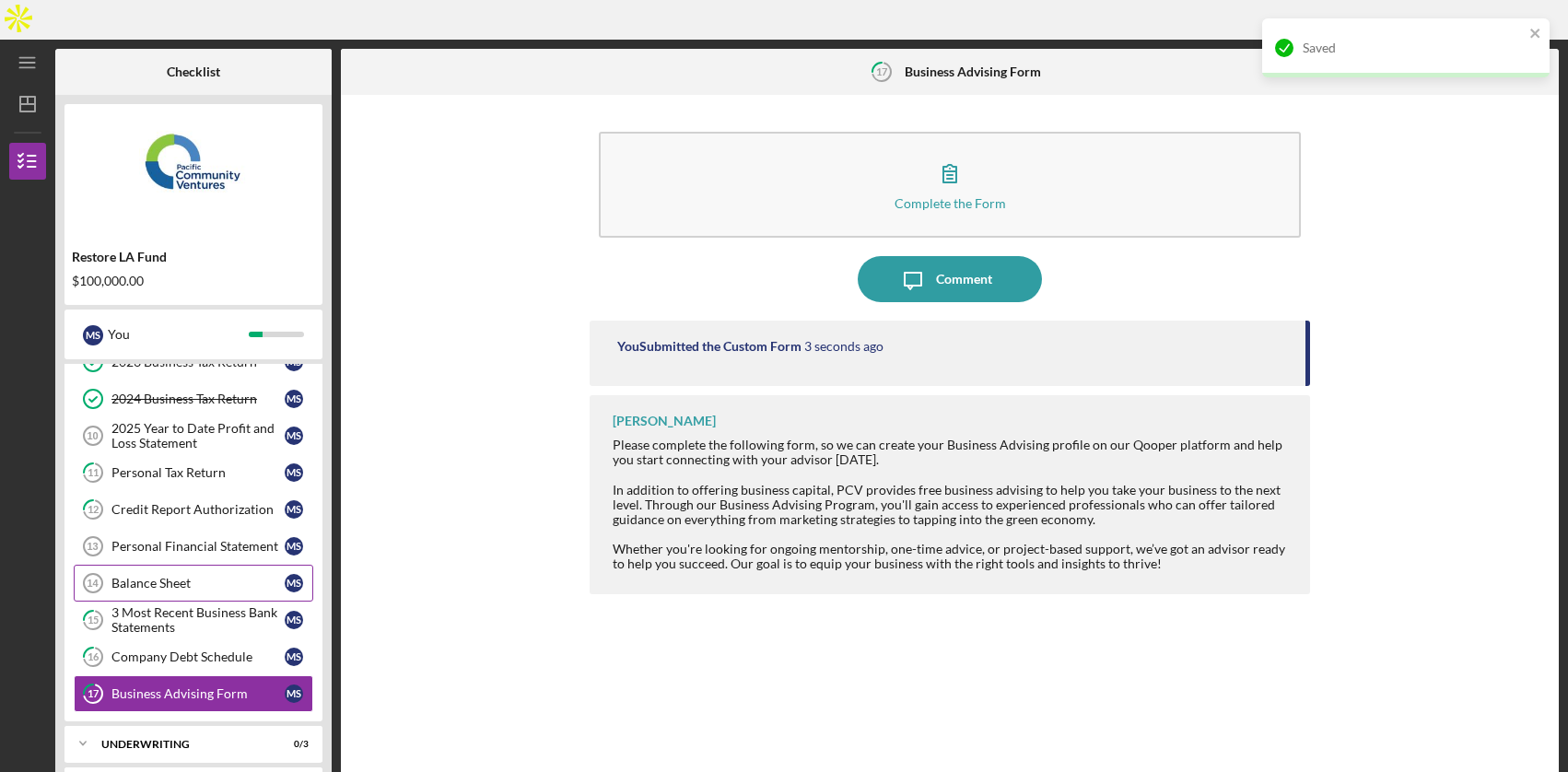
click at [159, 564] on link "Balance Sheet 14 Balance Sheet M S" at bounding box center [193, 583] width 240 height 37
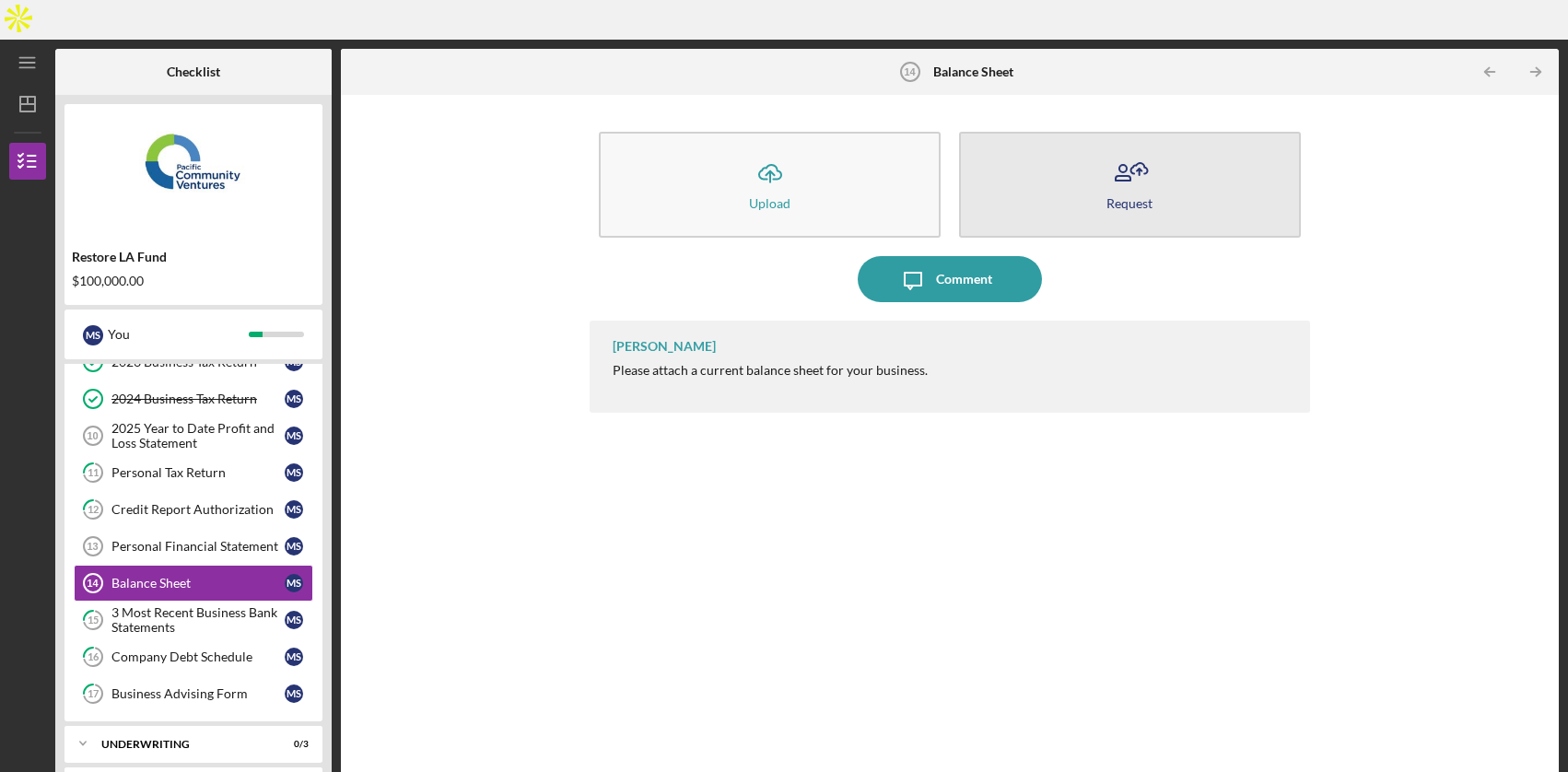
click at [1154, 160] on button "Request" at bounding box center [1130, 185] width 342 height 106
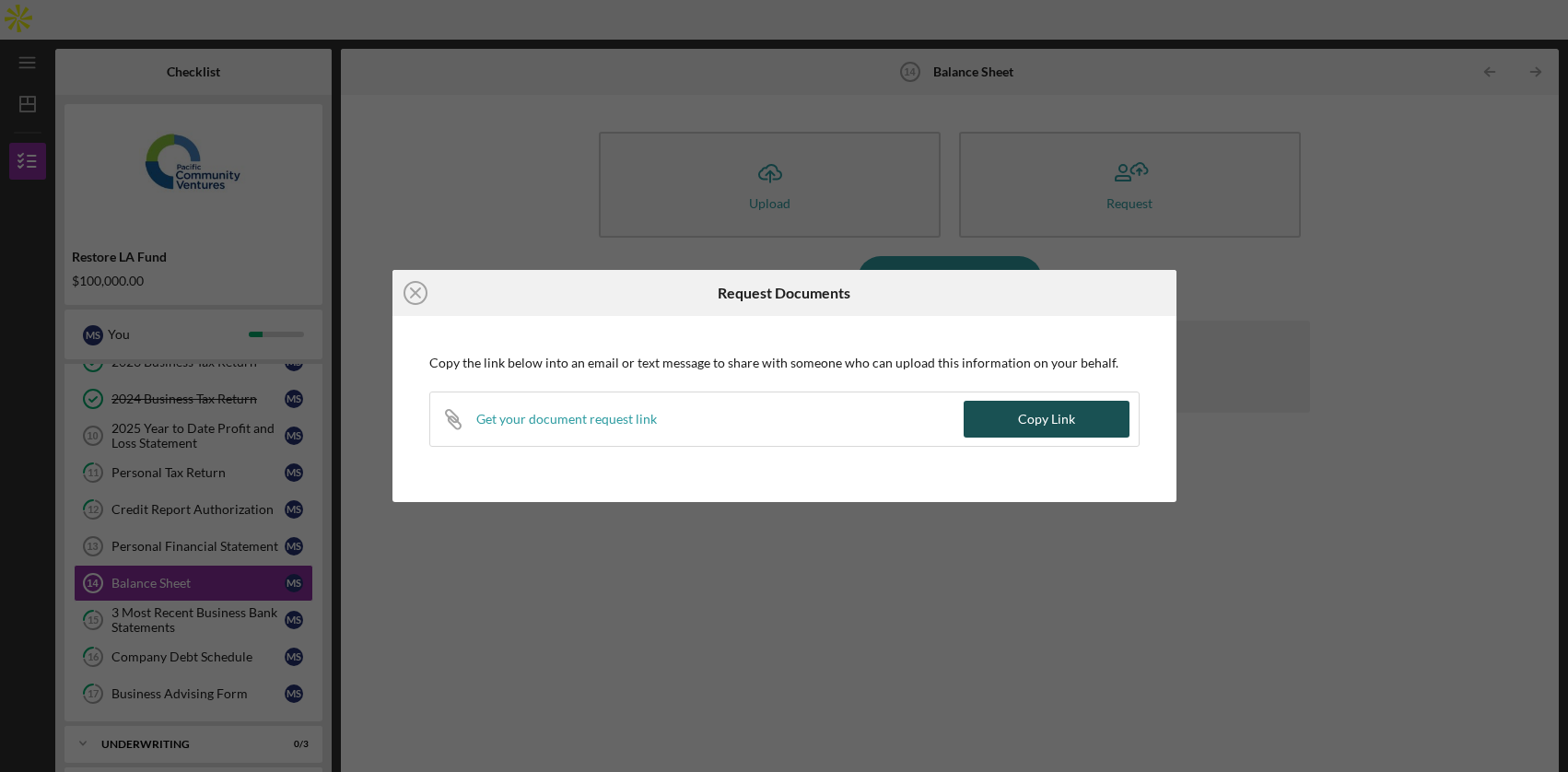
click at [999, 418] on button "Copy Link" at bounding box center [1046, 419] width 166 height 37
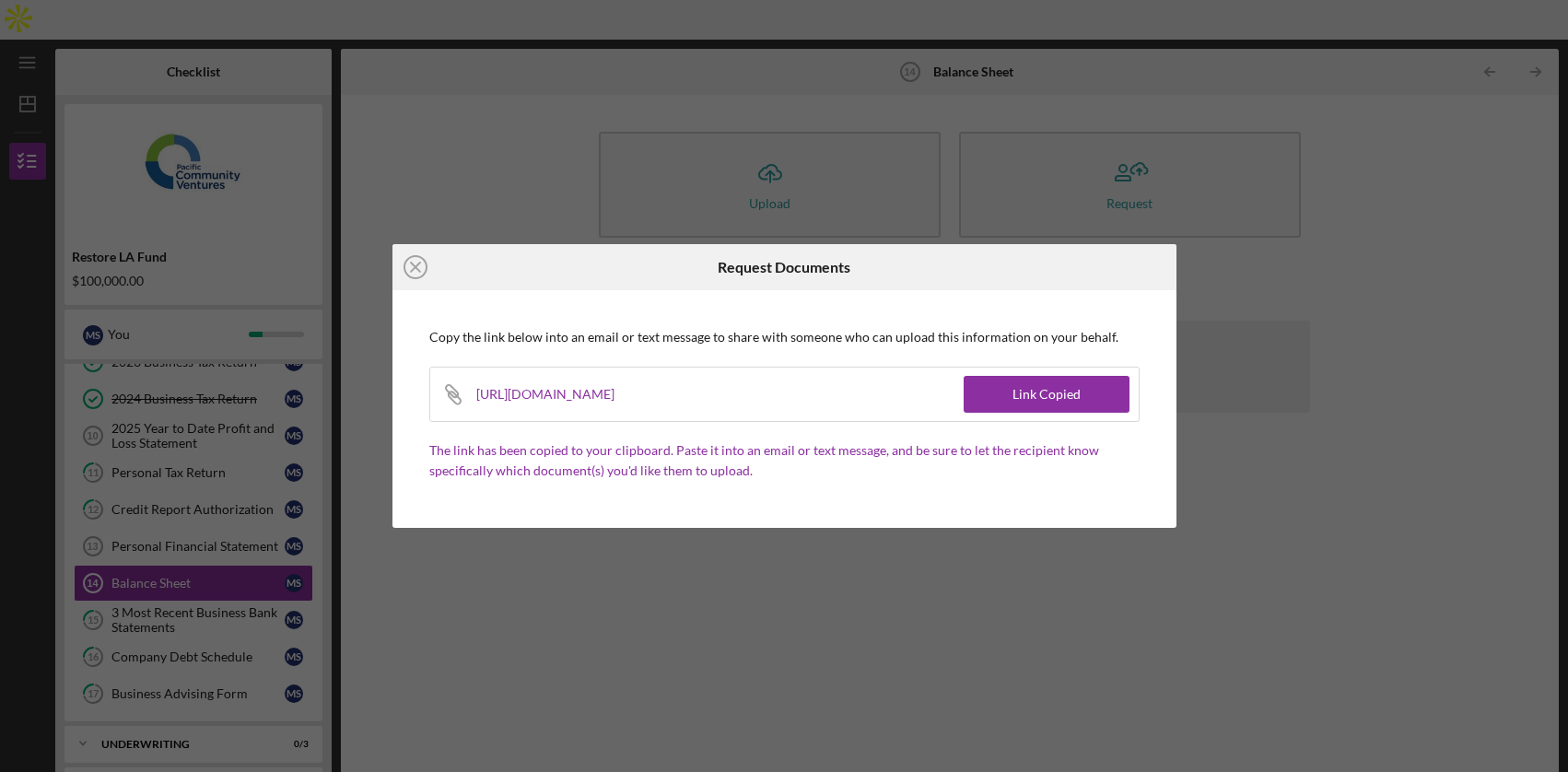
click at [638, 399] on div "[URL][DOMAIN_NAME]" at bounding box center [557, 394] width 162 height 54
click at [638, 396] on div "[URL][DOMAIN_NAME]" at bounding box center [557, 394] width 162 height 54
copy div "[URL][DOMAIN_NAME]"
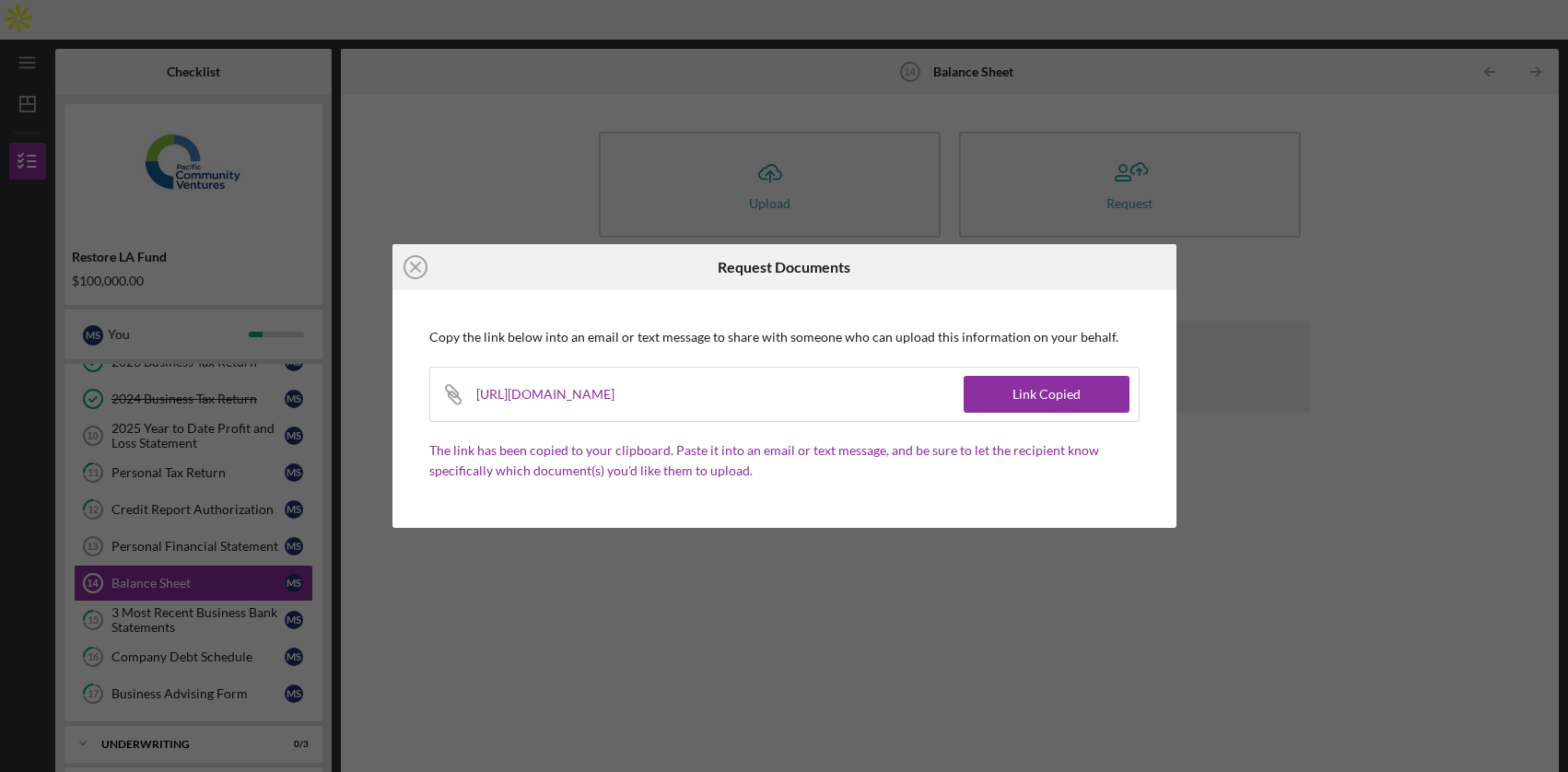
click at [1148, 280] on div at bounding box center [1046, 267] width 262 height 46
click at [1193, 277] on div "Icon/Close Request Documents Copy the link below into an email or text message …" at bounding box center [784, 386] width 1568 height 772
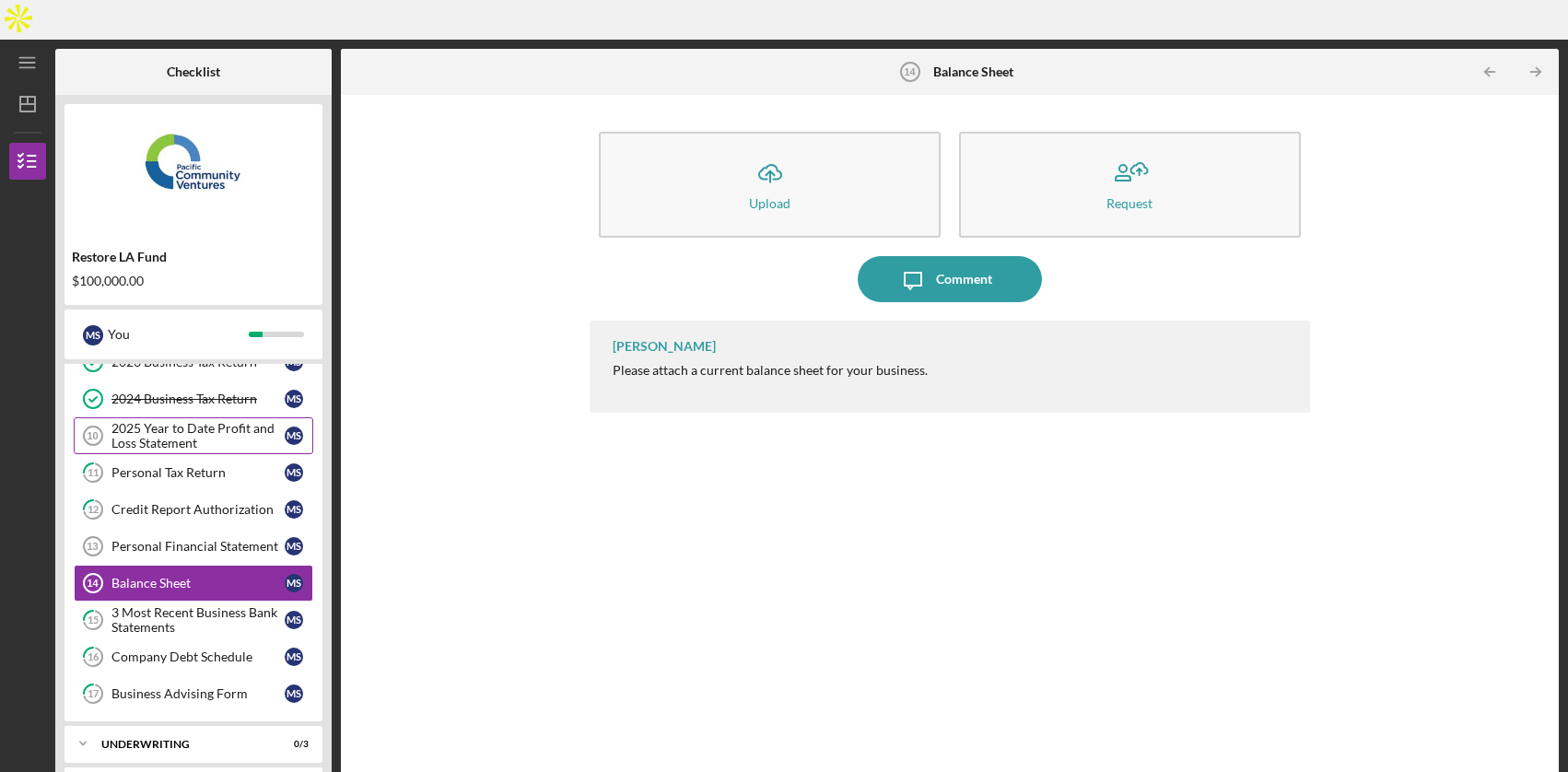
click at [173, 421] on div "2025 Year to Date Profit and Loss Statement" at bounding box center [198, 436] width 174 height 30
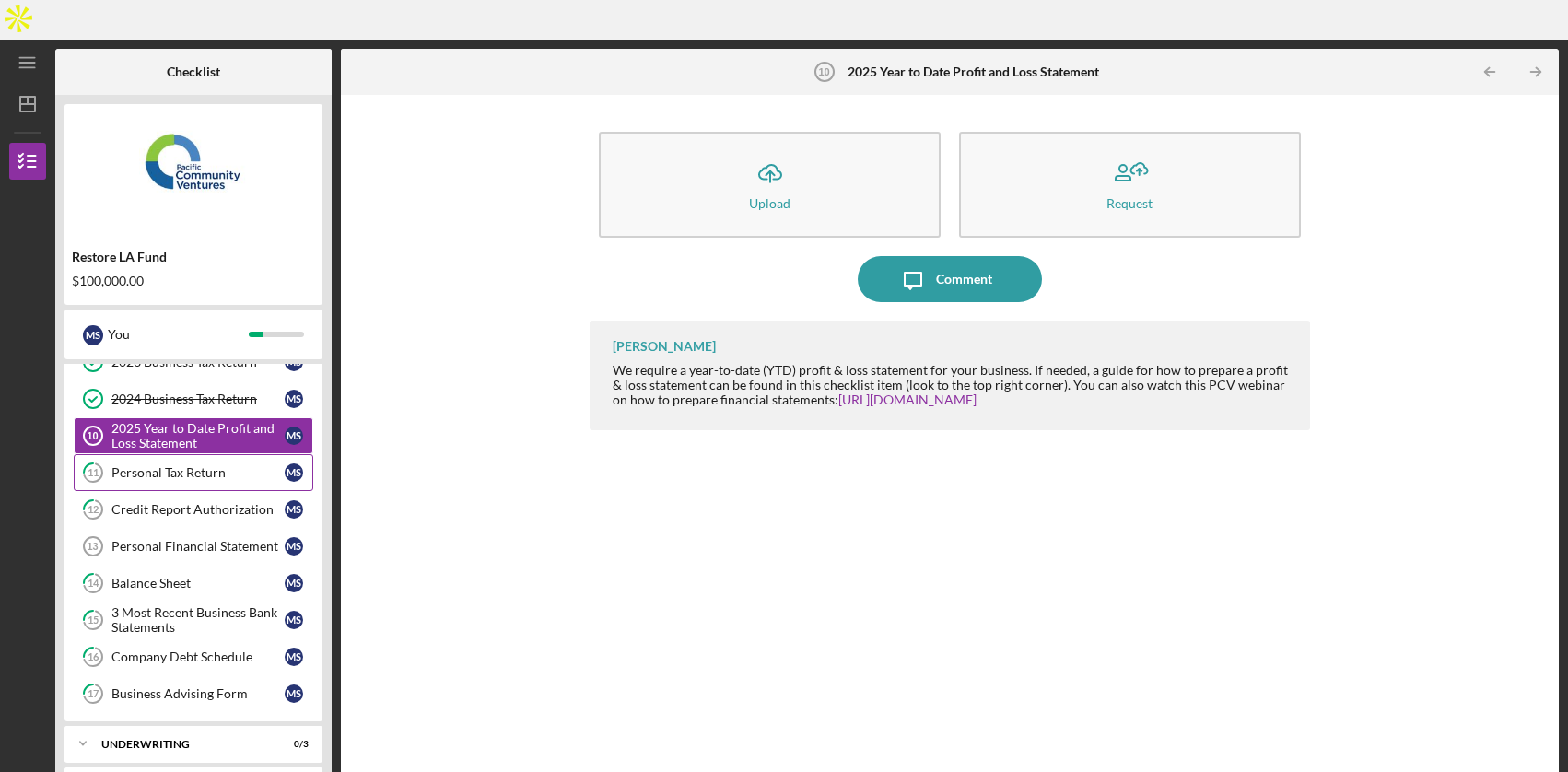
scroll to position [193, 0]
